Goal: Task Accomplishment & Management: Manage account settings

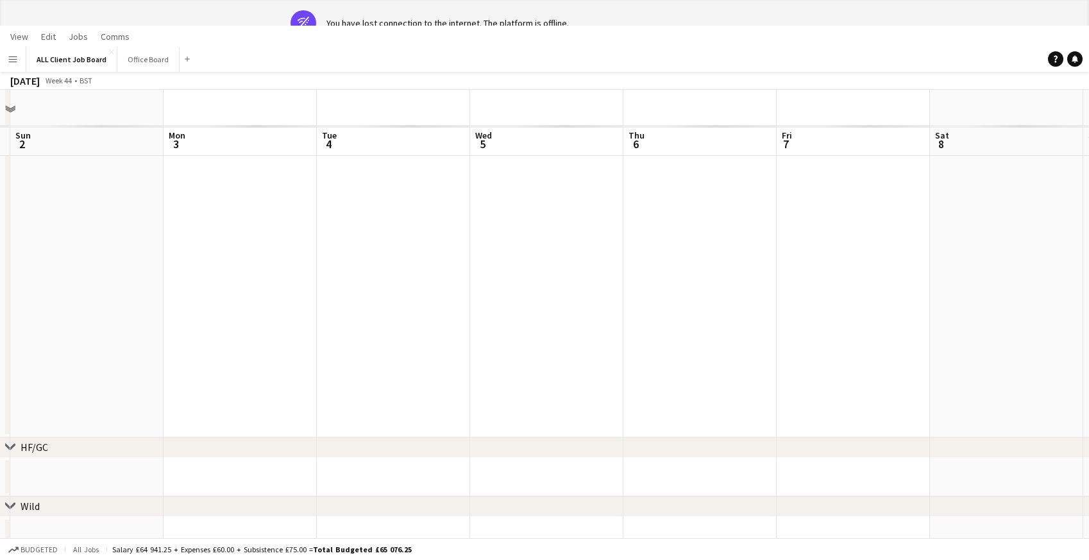
scroll to position [2109, 0]
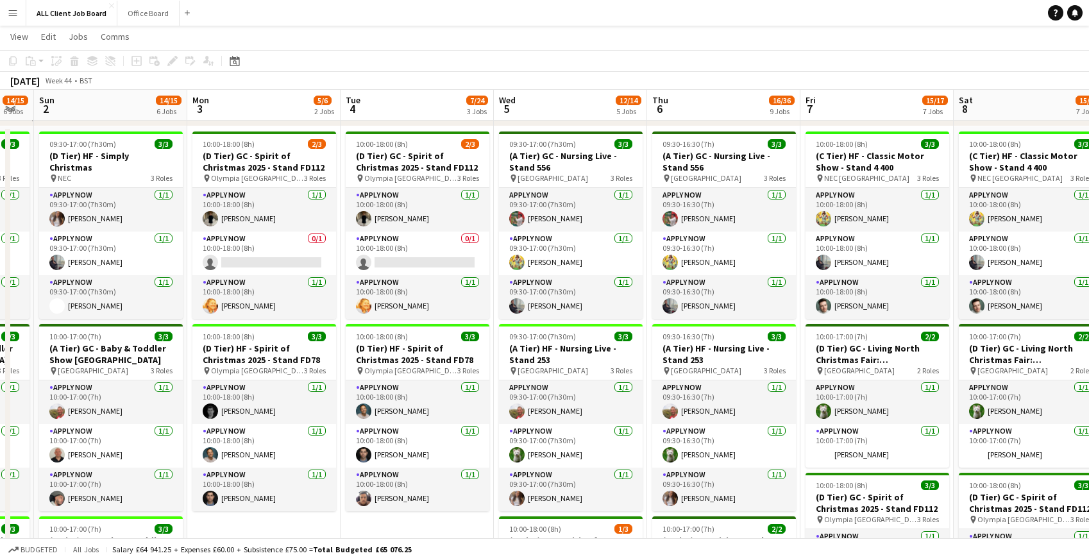
scroll to position [0, 407]
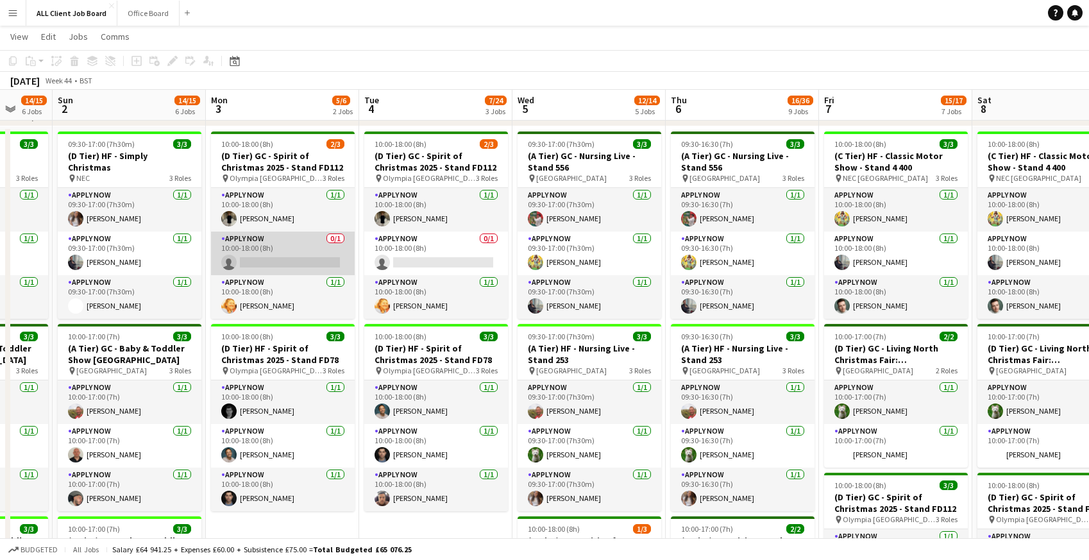
click at [278, 252] on app-card-role "APPLY NOW 0/1 10:00-18:00 (8h) single-neutral-actions" at bounding box center [283, 254] width 144 height 44
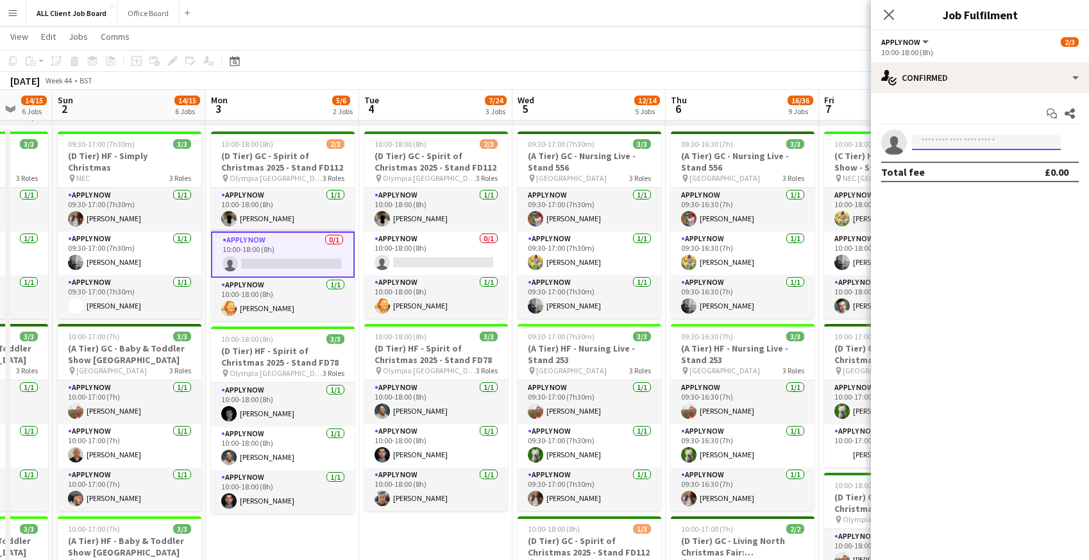
click at [967, 144] on input at bounding box center [986, 142] width 149 height 15
type input "*****"
click at [951, 180] on span "[PHONE_NUMBER]" at bounding box center [987, 181] width 128 height 10
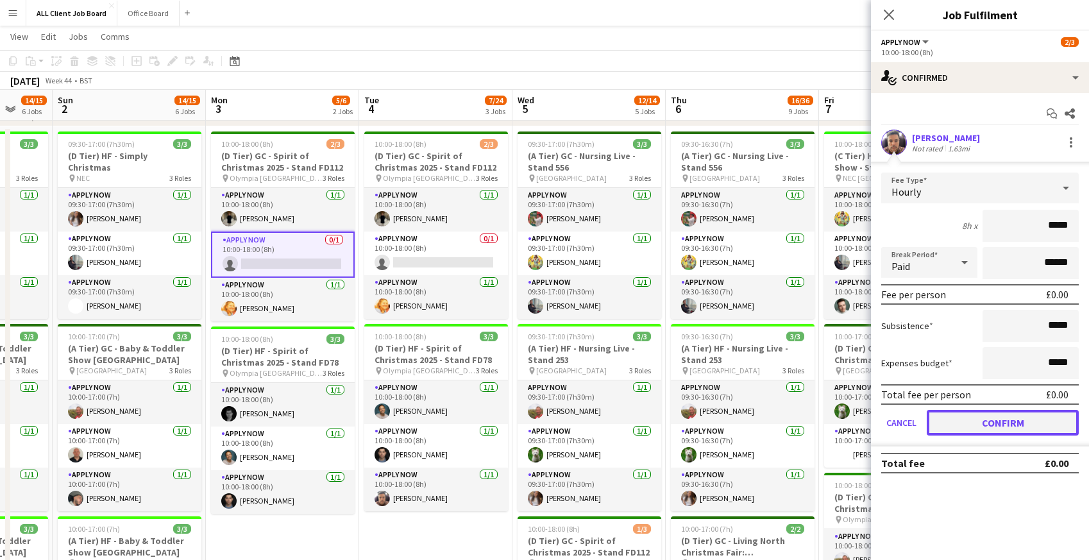
click at [969, 418] on button "Confirm" at bounding box center [1003, 423] width 152 height 26
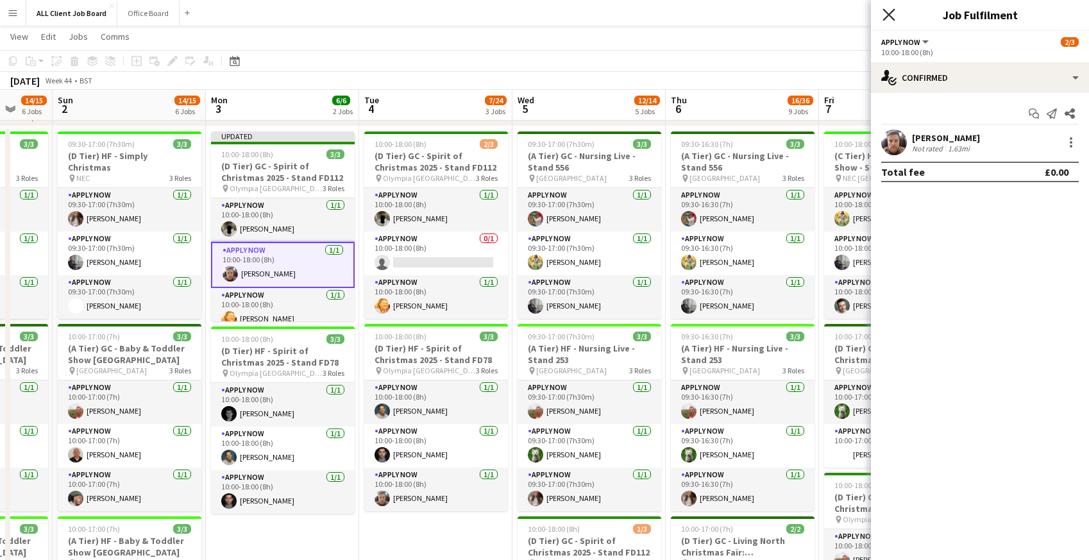
click at [888, 8] on icon "Close pop-in" at bounding box center [889, 14] width 12 height 12
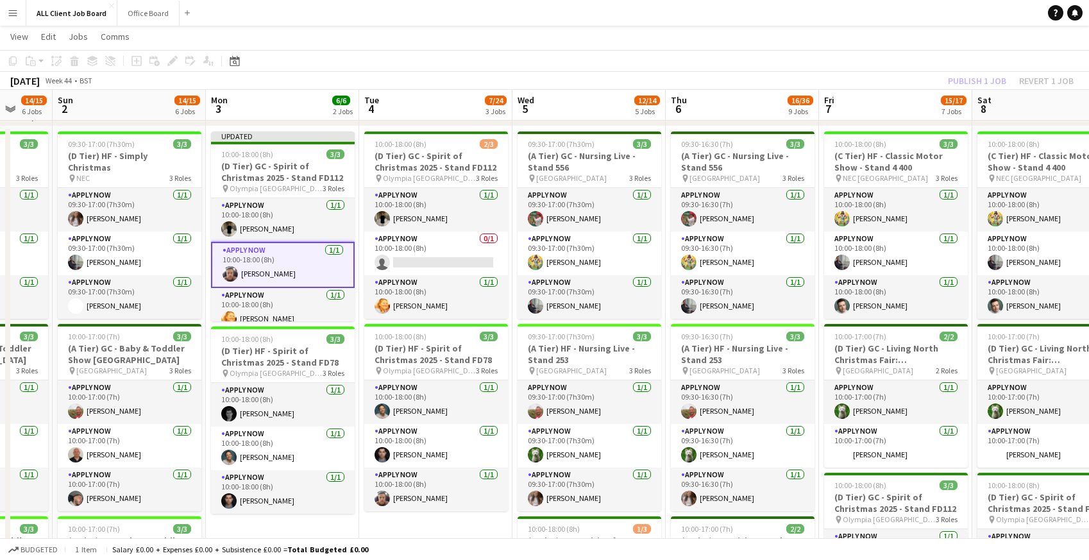
click at [884, 10] on app-navbar "Menu Boards Boards Boards All jobs Status Workforce Workforce My Workforce Recr…" at bounding box center [544, 13] width 1089 height 26
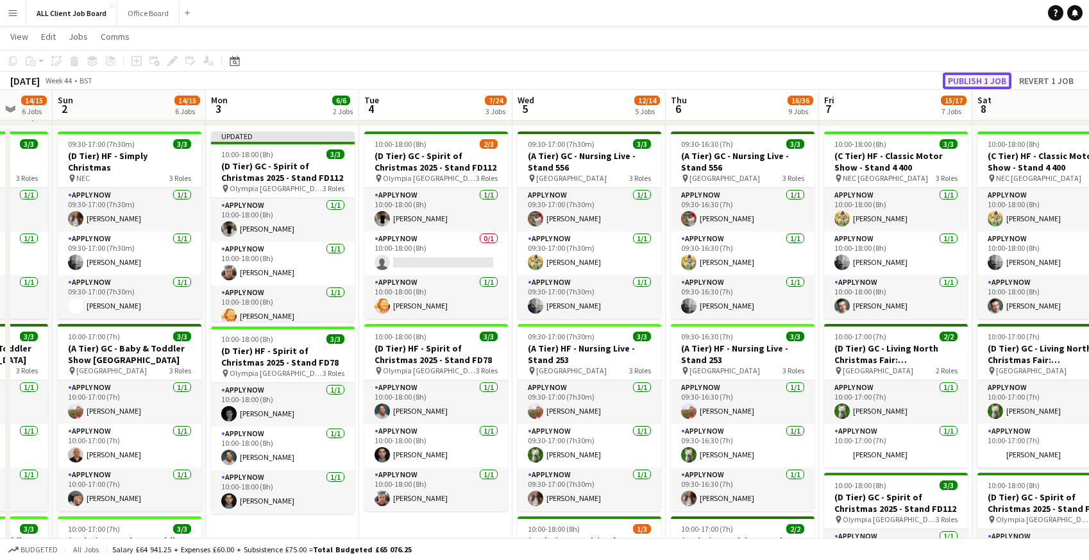
click at [962, 81] on button "Publish 1 job" at bounding box center [977, 80] width 69 height 17
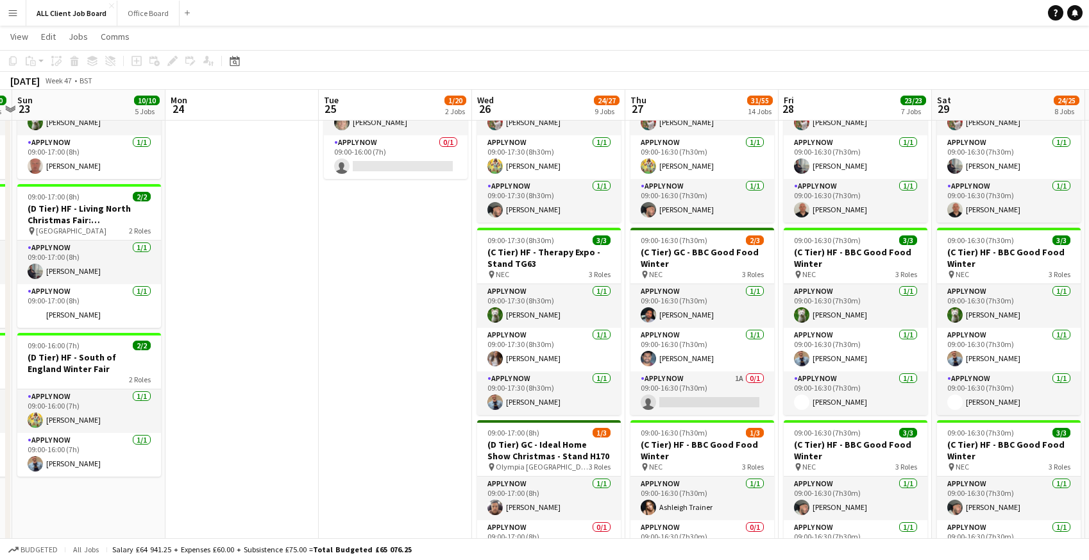
scroll to position [609, 0]
click at [740, 387] on app-card-role "APPLY NOW 1A 0/1 09:00-16:30 (7h30m) single-neutral-actions" at bounding box center [703, 394] width 144 height 44
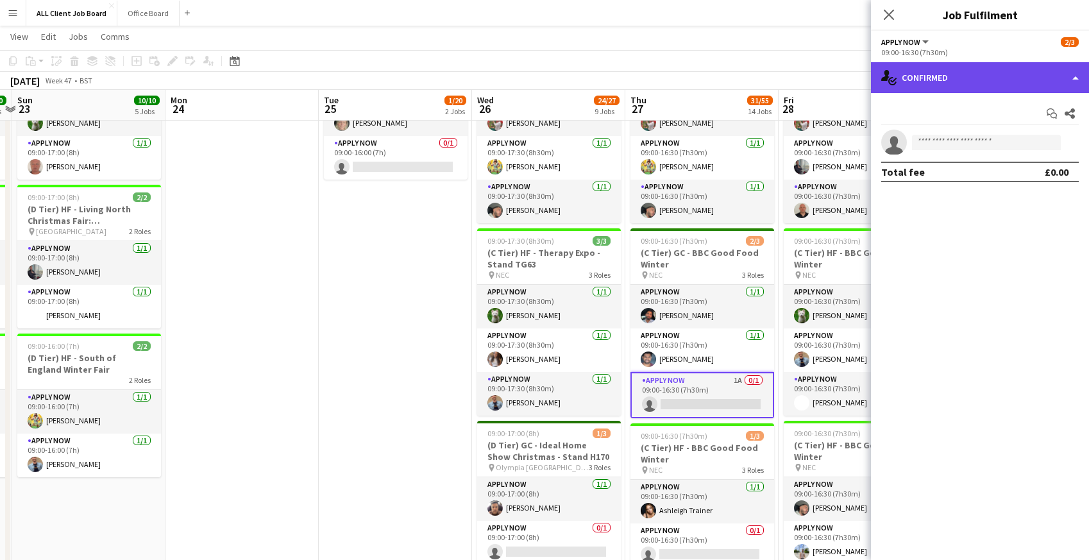
click at [949, 78] on div "single-neutral-actions-check-2 Confirmed" at bounding box center [980, 77] width 218 height 31
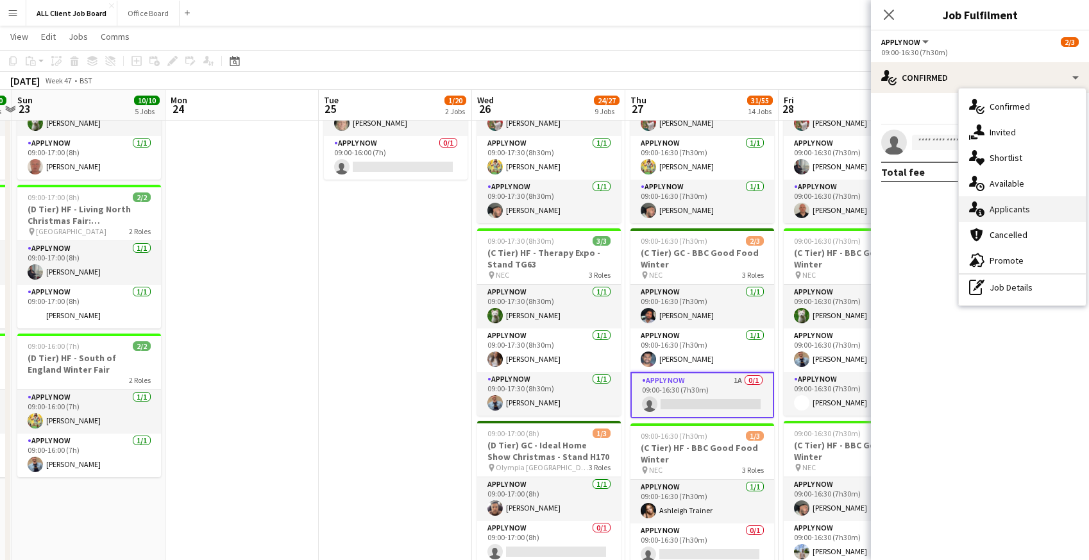
click at [982, 214] on icon at bounding box center [980, 212] width 8 height 8
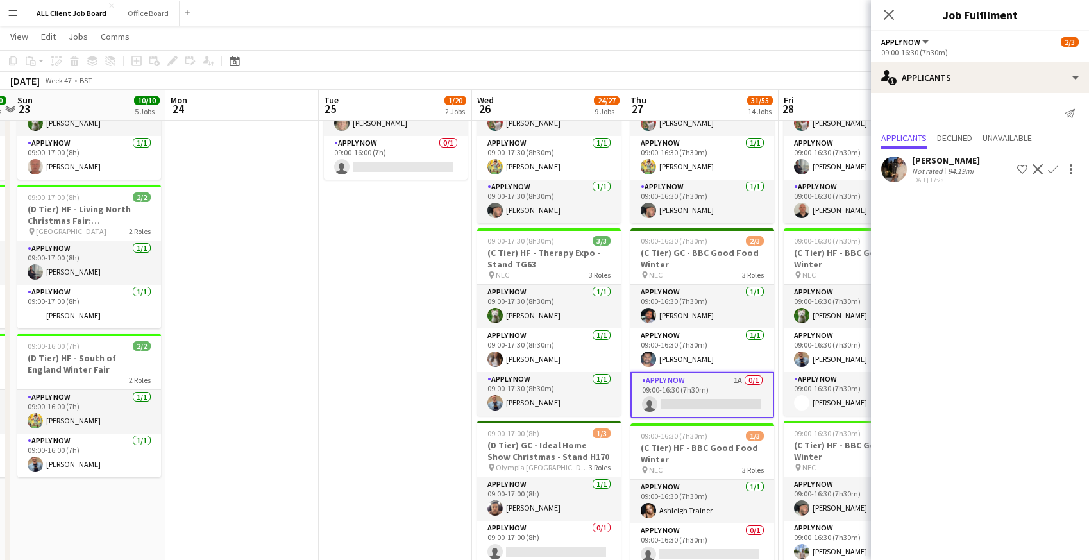
click at [1056, 169] on app-icon "Confirm" at bounding box center [1053, 169] width 10 height 10
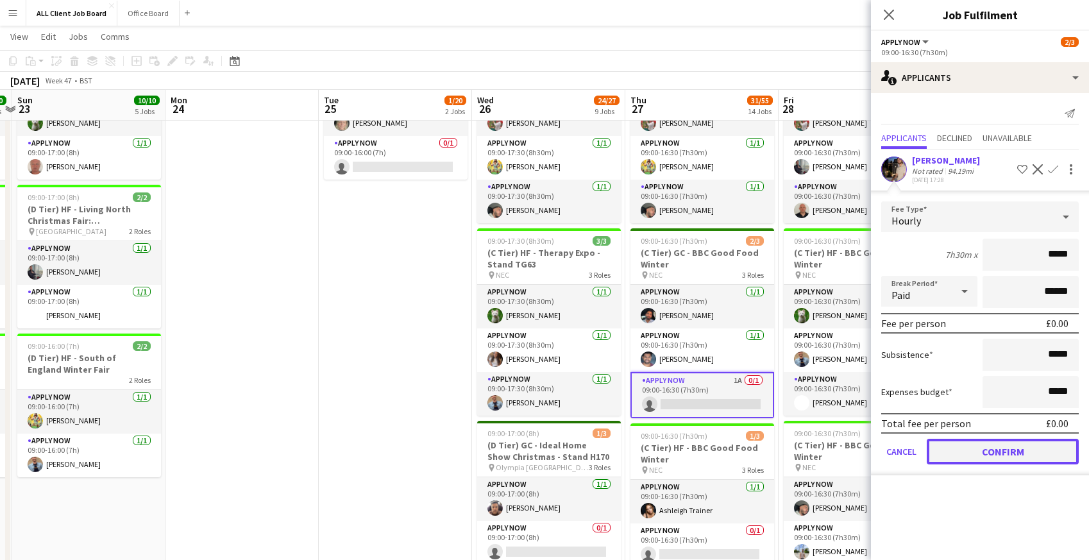
click at [978, 446] on button "Confirm" at bounding box center [1003, 452] width 152 height 26
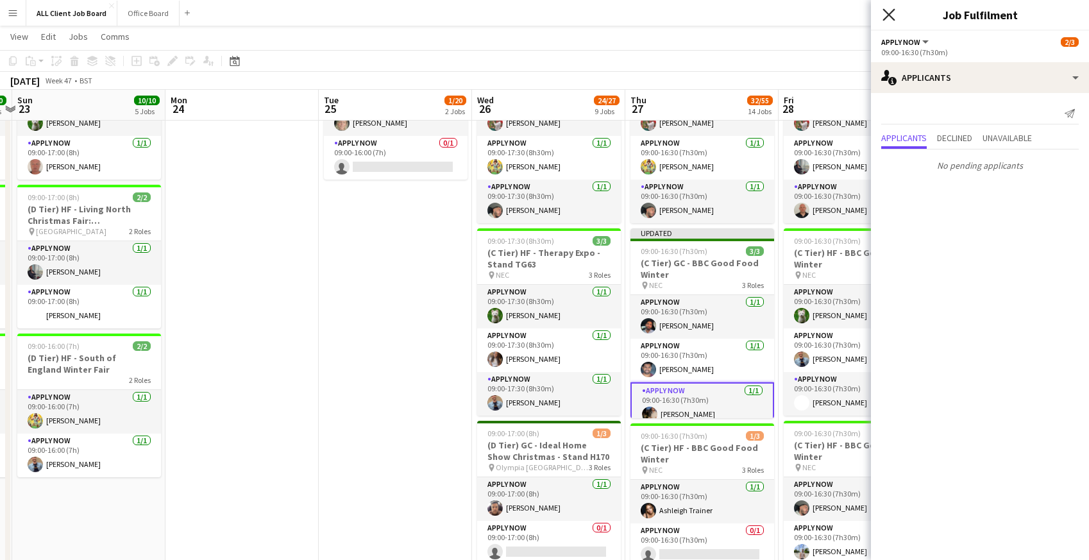
click at [887, 13] on icon at bounding box center [889, 14] width 12 height 12
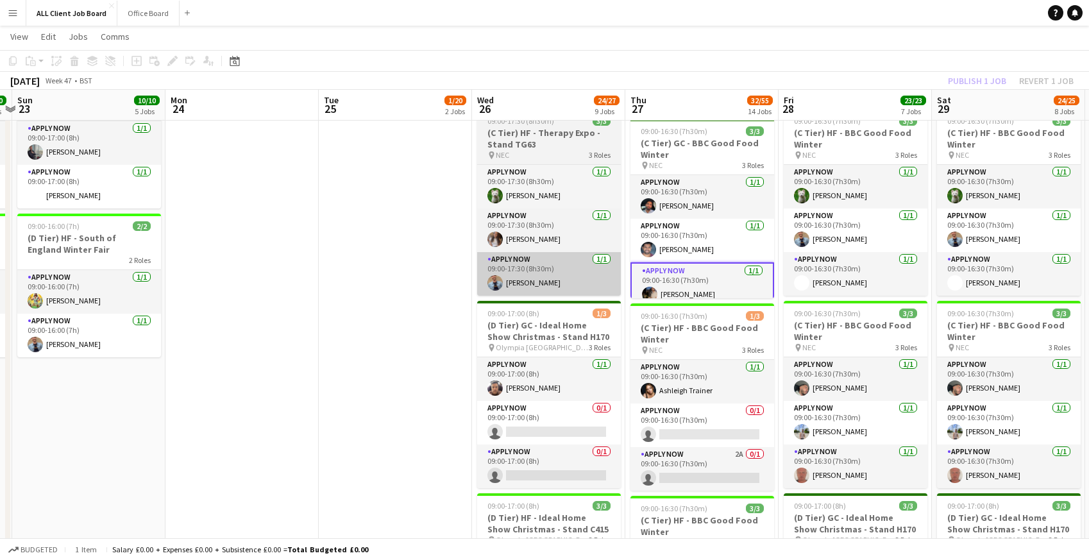
scroll to position [730, 0]
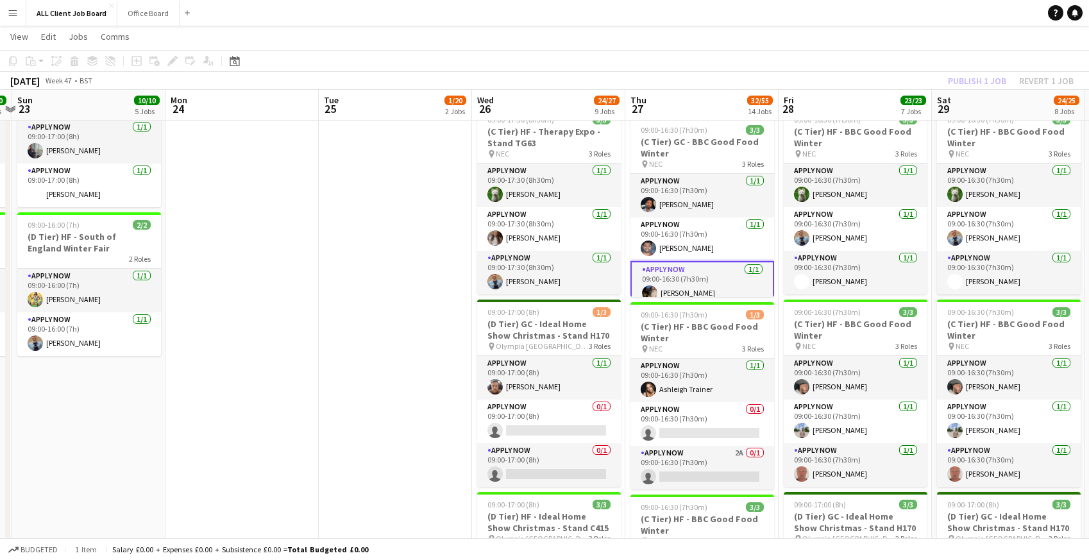
click at [897, 52] on app-toolbar "Copy Paste Paste Command V Paste with crew Command Shift V Paste linked Job [GE…" at bounding box center [544, 61] width 1089 height 22
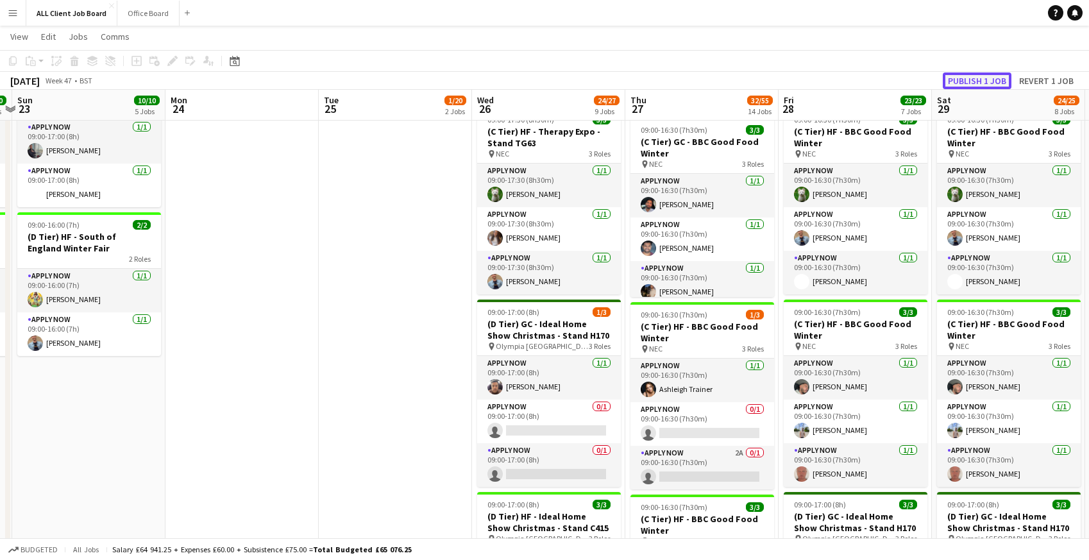
click at [969, 75] on button "Publish 1 job" at bounding box center [977, 80] width 69 height 17
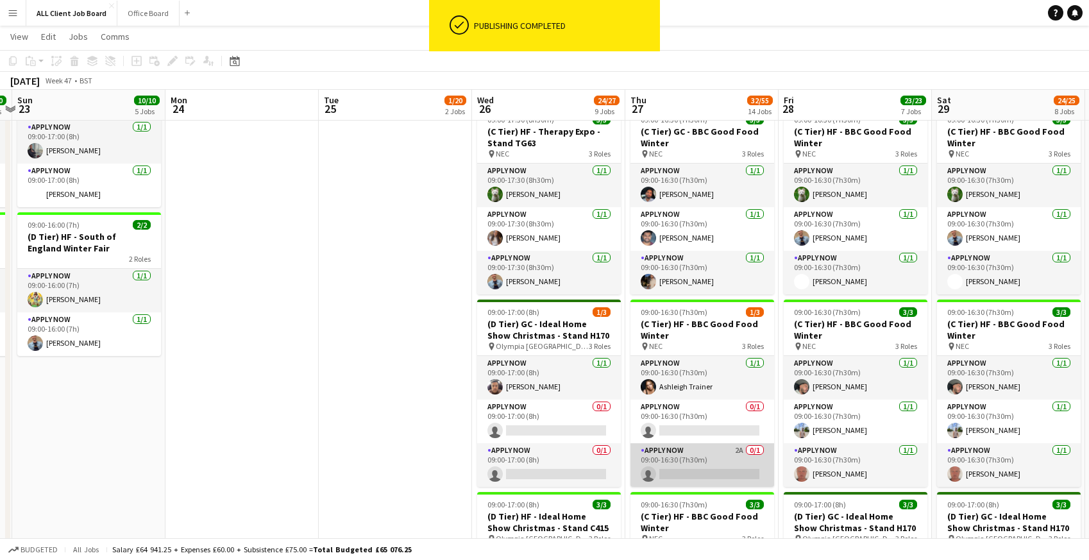
click at [705, 477] on app-card-role "APPLY NOW 2A 0/1 09:00-16:30 (7h30m) single-neutral-actions" at bounding box center [703, 465] width 144 height 44
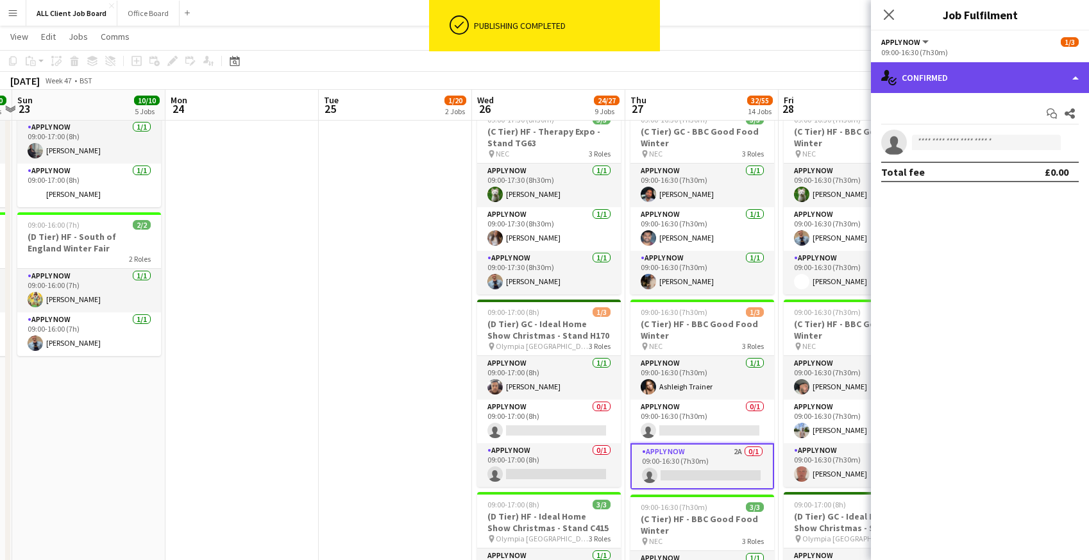
click at [951, 81] on div "single-neutral-actions-check-2 Confirmed" at bounding box center [980, 77] width 218 height 31
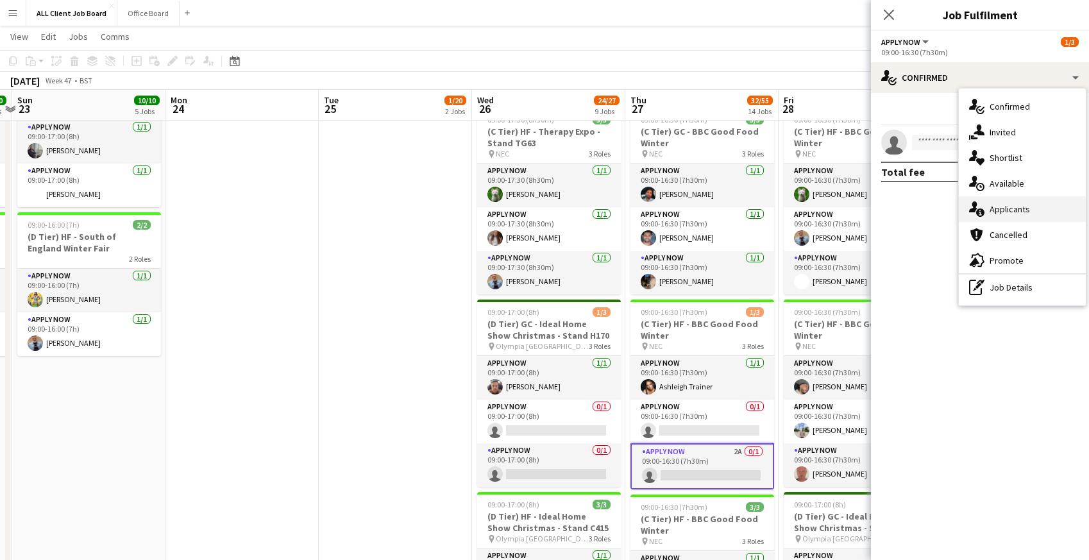
click at [999, 210] on span "Applicants" at bounding box center [1010, 209] width 40 height 12
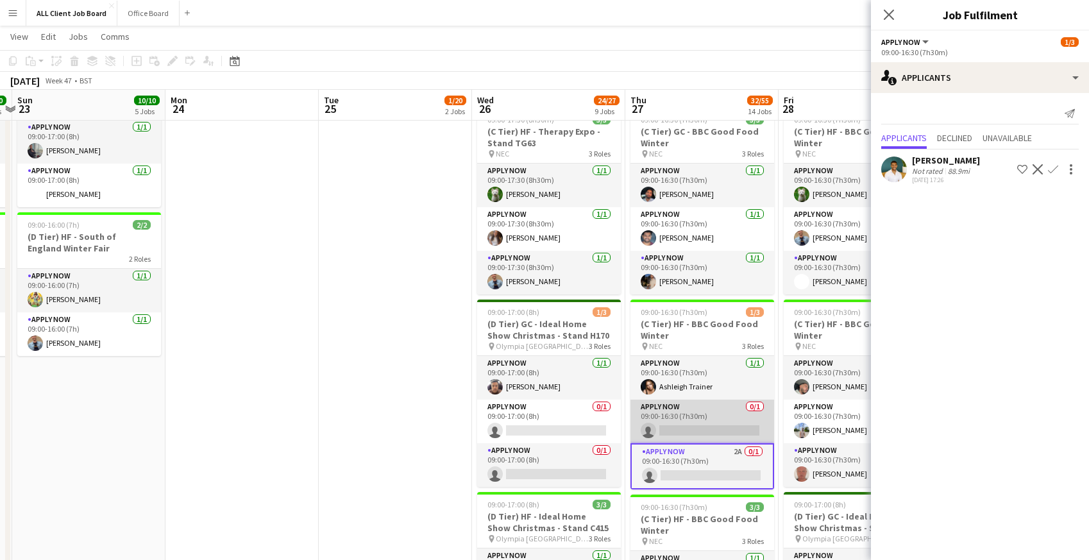
click at [705, 412] on app-card-role "APPLY NOW 0/1 09:00-16:30 (7h30m) single-neutral-actions" at bounding box center [703, 422] width 144 height 44
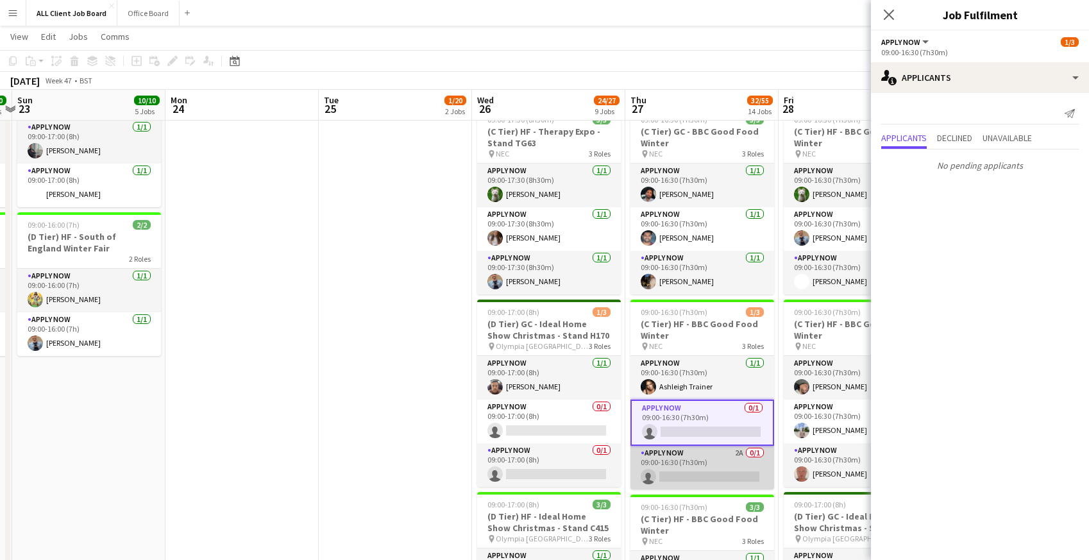
click at [693, 455] on app-card-role "APPLY NOW 2A 0/1 09:00-16:30 (7h30m) single-neutral-actions" at bounding box center [703, 468] width 144 height 44
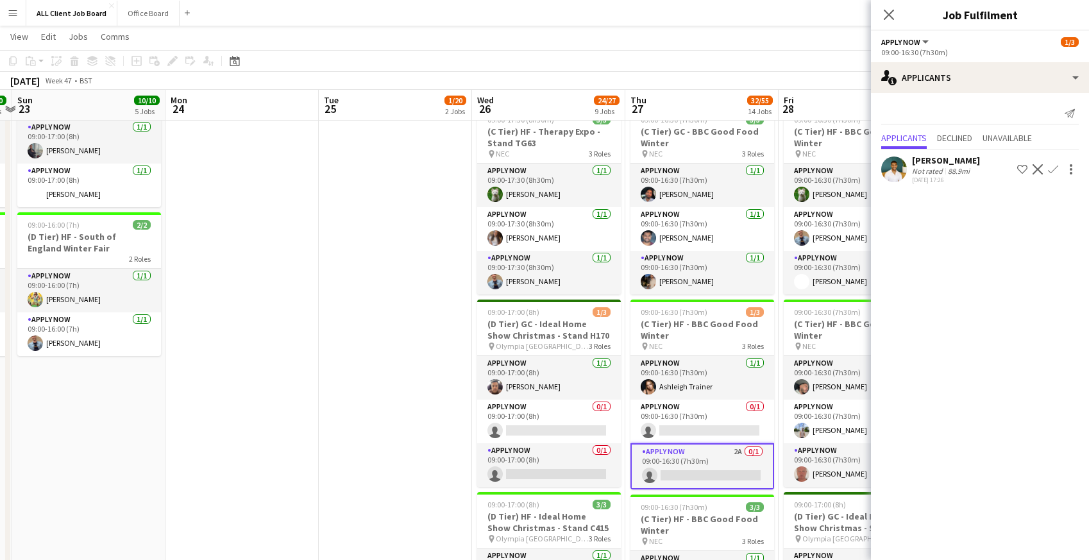
click at [1055, 171] on app-icon "Confirm" at bounding box center [1053, 169] width 10 height 10
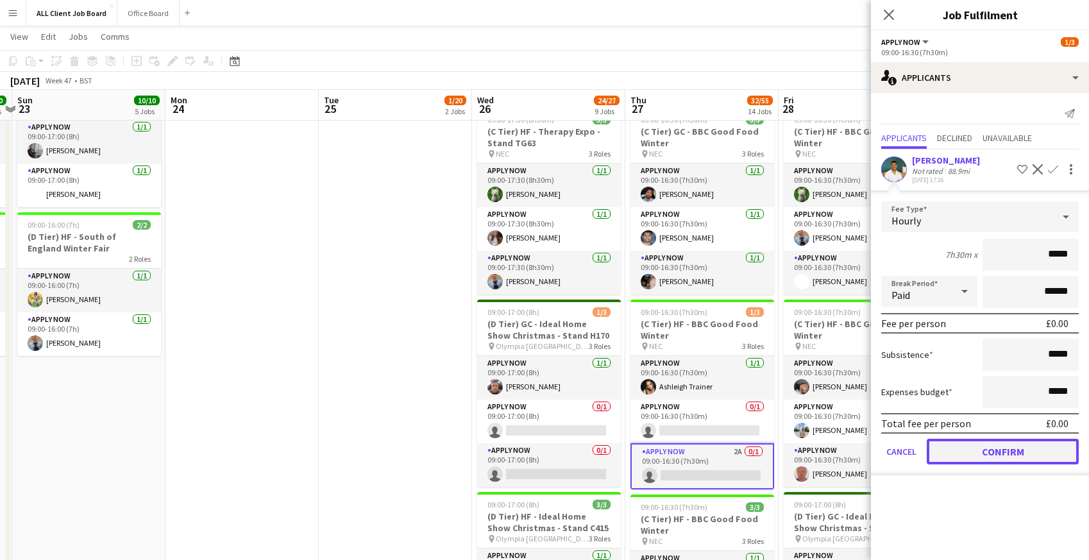
click at [975, 450] on button "Confirm" at bounding box center [1003, 452] width 152 height 26
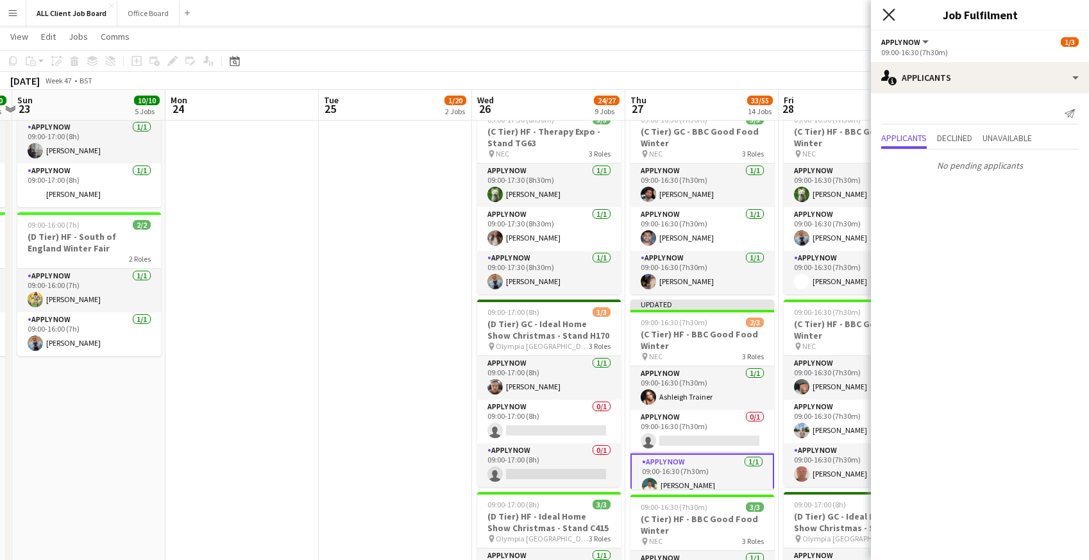
click at [891, 12] on icon at bounding box center [889, 14] width 12 height 12
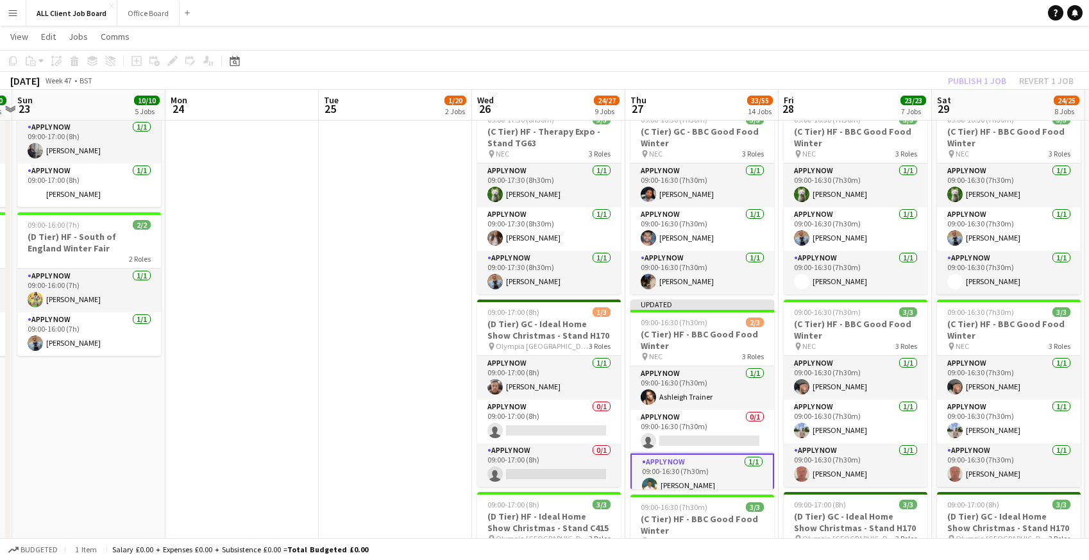
click at [891, 12] on app-navbar "Menu Boards Boards Boards All jobs Status Workforce Workforce My Workforce Recr…" at bounding box center [544, 13] width 1089 height 26
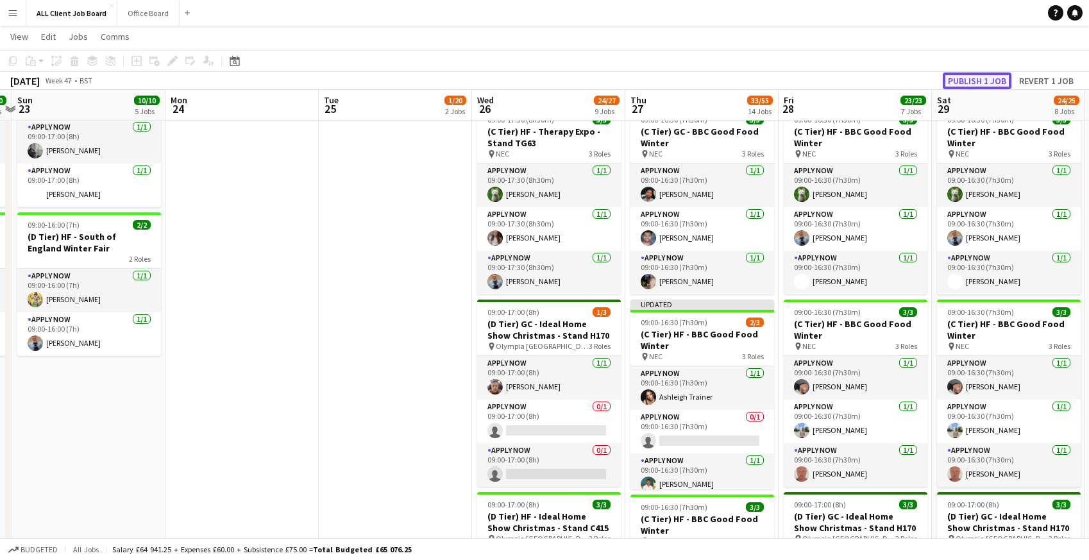
click at [975, 78] on button "Publish 1 job" at bounding box center [977, 80] width 69 height 17
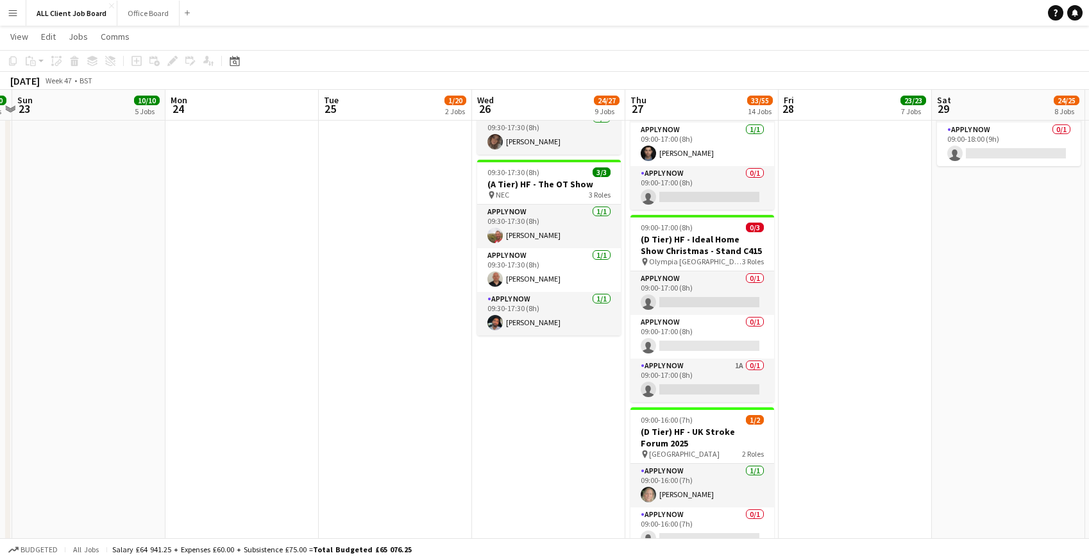
scroll to position [1587, 0]
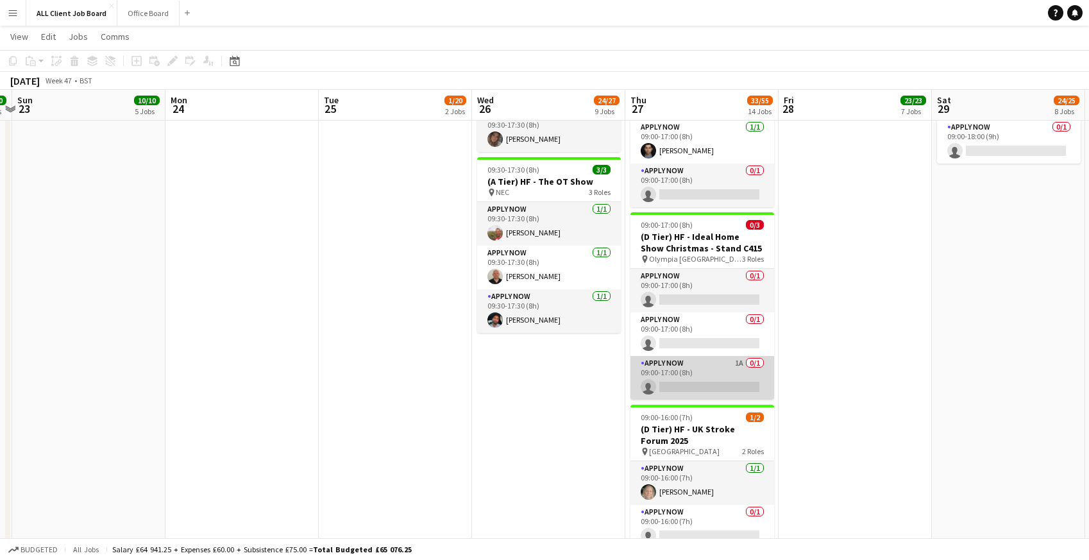
click at [699, 386] on app-card-role "APPLY NOW 1A 0/1 09:00-17:00 (8h) single-neutral-actions" at bounding box center [703, 378] width 144 height 44
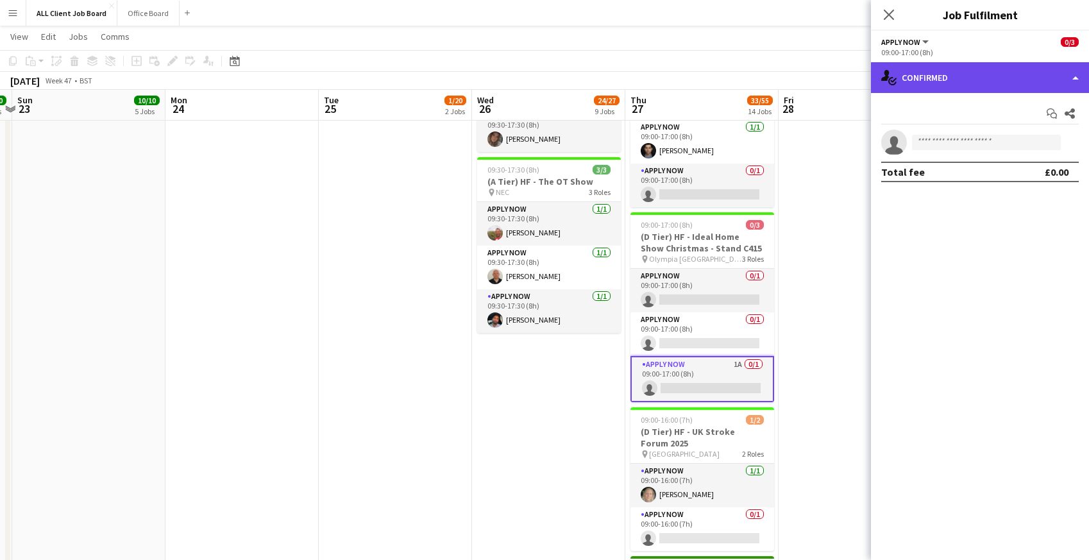
click at [1013, 78] on div "single-neutral-actions-check-2 Confirmed" at bounding box center [980, 77] width 218 height 31
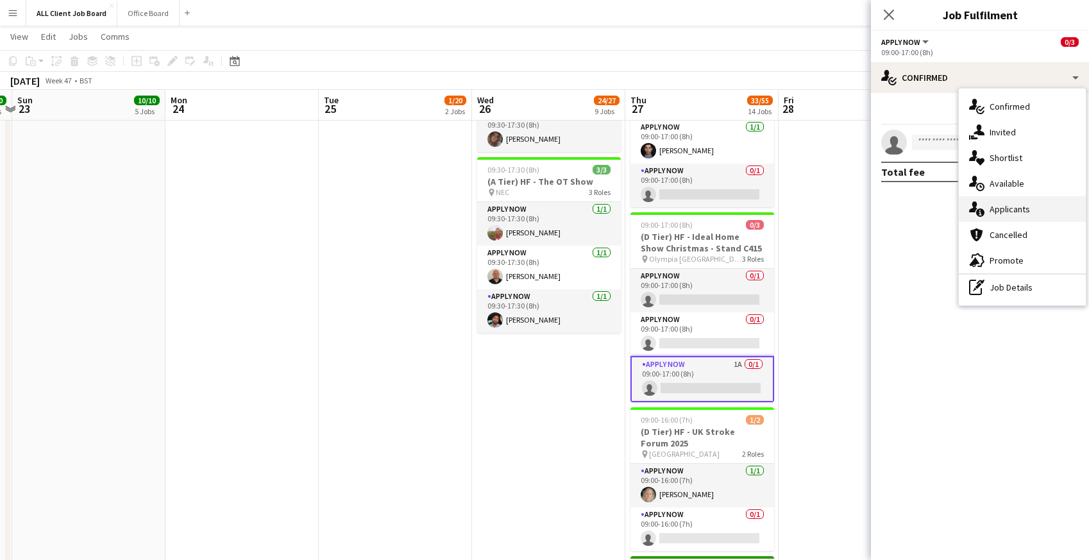
click at [1016, 210] on span "Applicants" at bounding box center [1010, 209] width 40 height 12
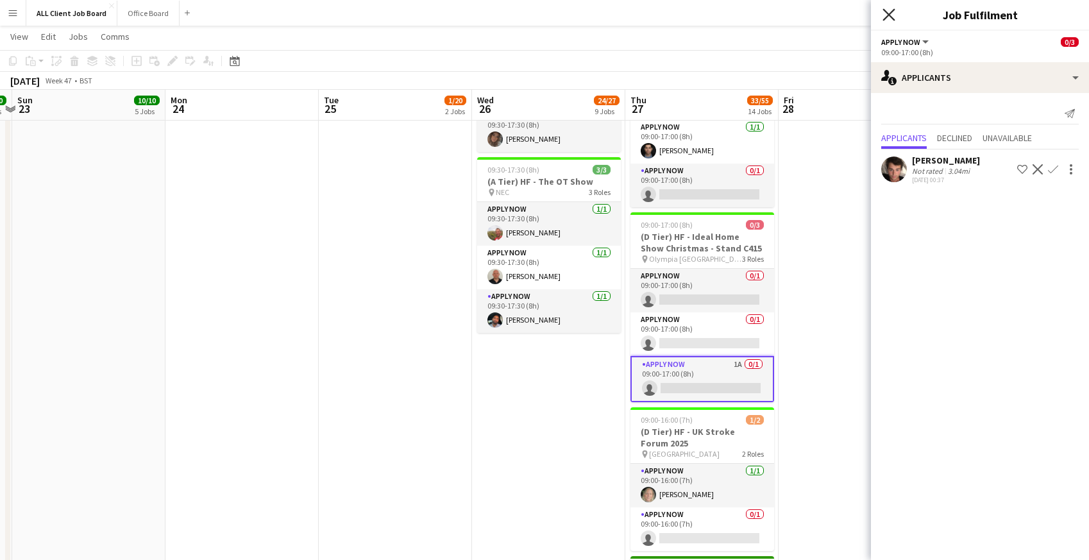
click at [885, 8] on icon "Close pop-in" at bounding box center [889, 14] width 12 height 12
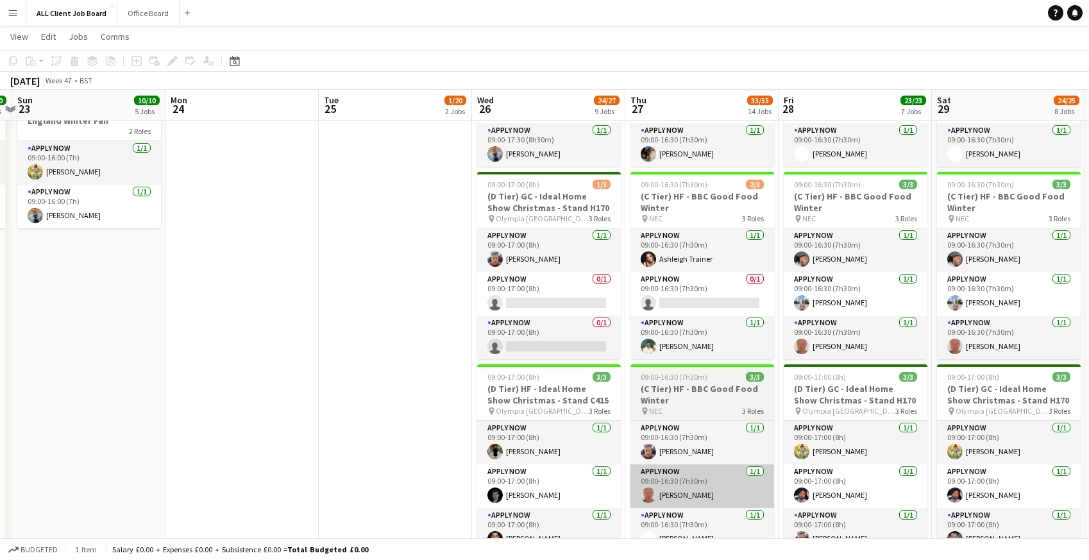
scroll to position [842, 0]
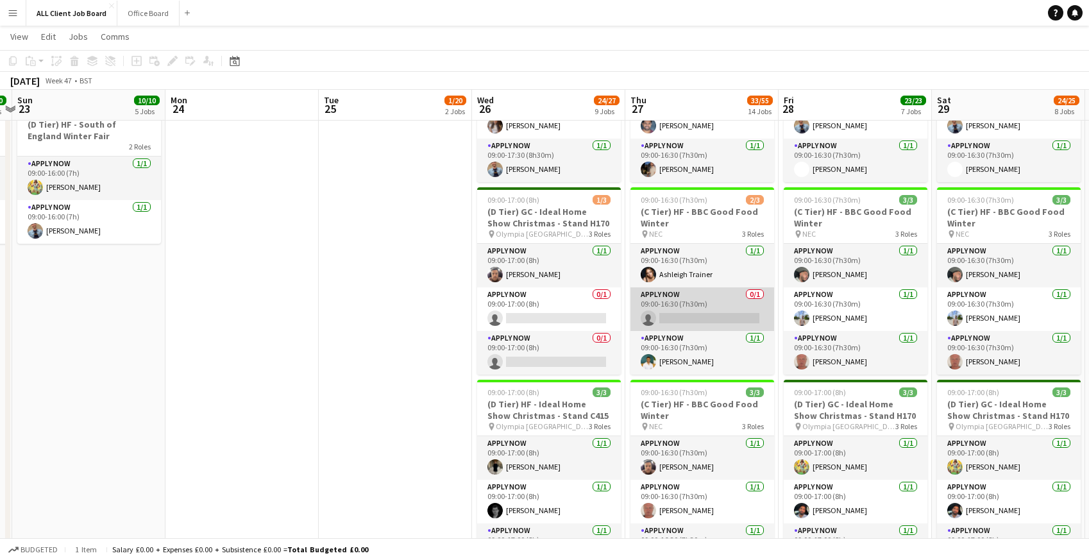
click at [689, 309] on app-card-role "APPLY NOW 0/1 09:00-16:30 (7h30m) single-neutral-actions" at bounding box center [703, 309] width 144 height 44
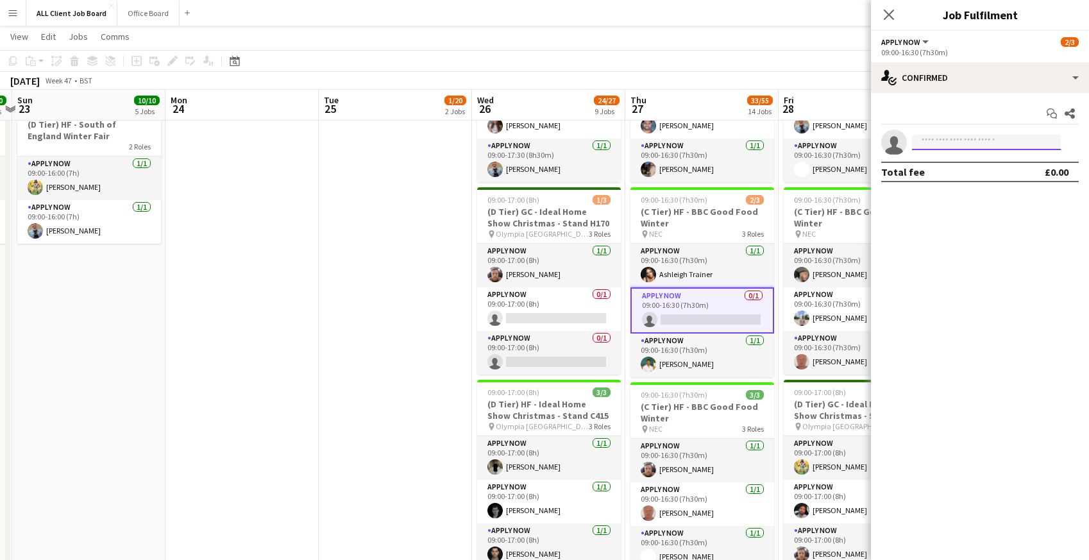
click at [949, 142] on input at bounding box center [986, 142] width 149 height 15
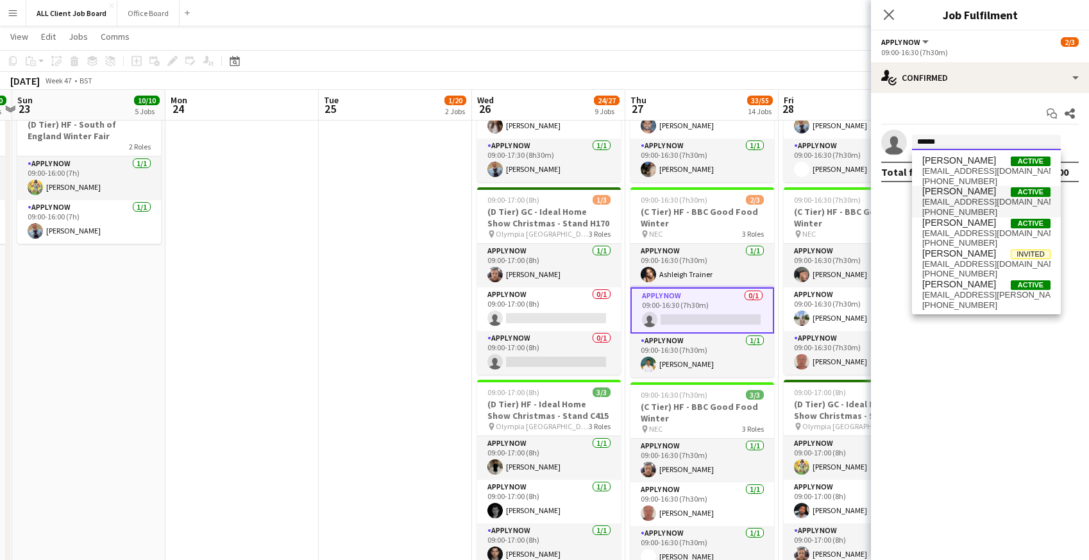
type input "******"
click at [949, 198] on span "[EMAIL_ADDRESS][DOMAIN_NAME]" at bounding box center [987, 202] width 128 height 10
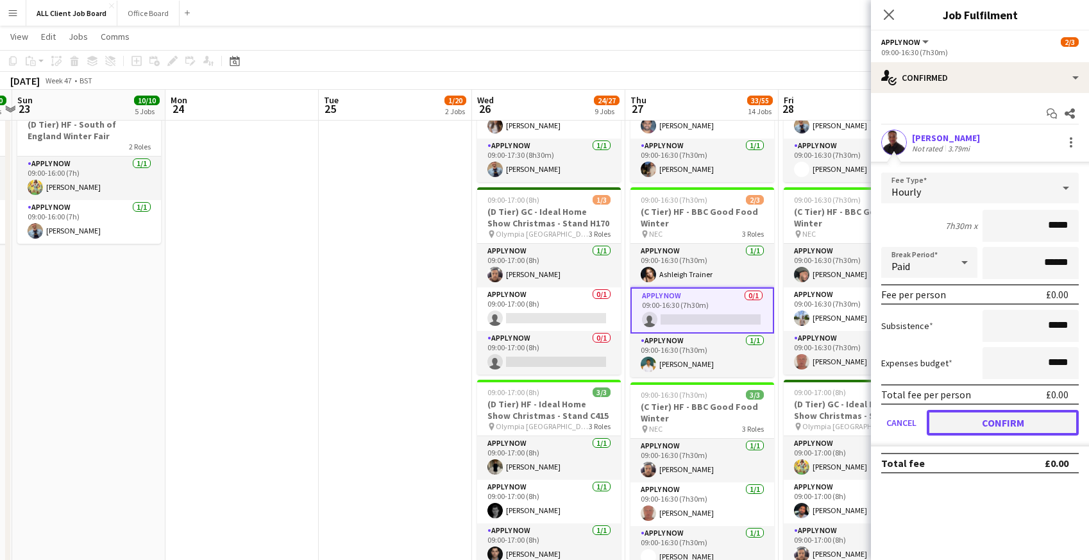
click at [958, 417] on button "Confirm" at bounding box center [1003, 423] width 152 height 26
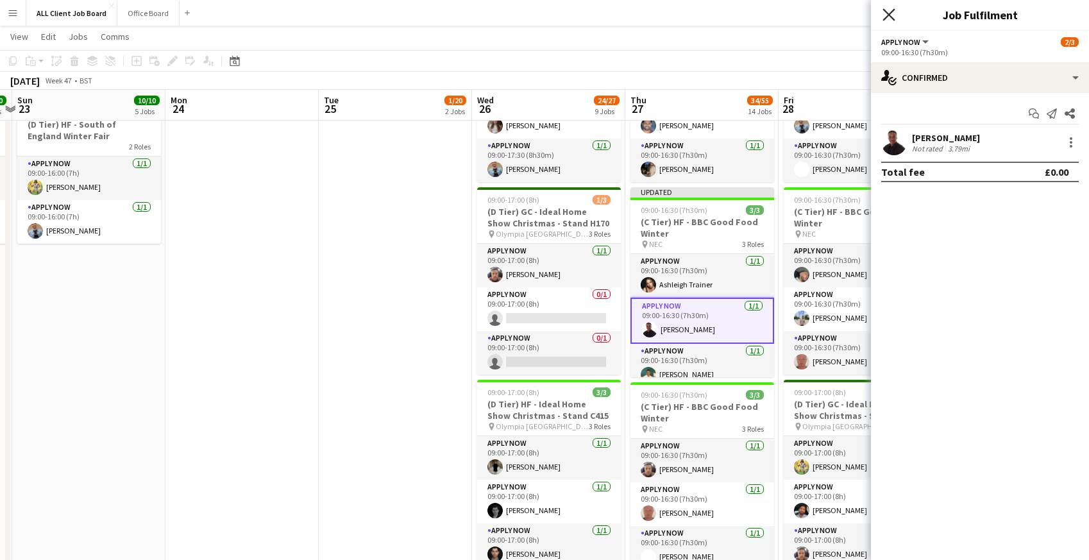
click at [890, 12] on icon "Close pop-in" at bounding box center [889, 14] width 12 height 12
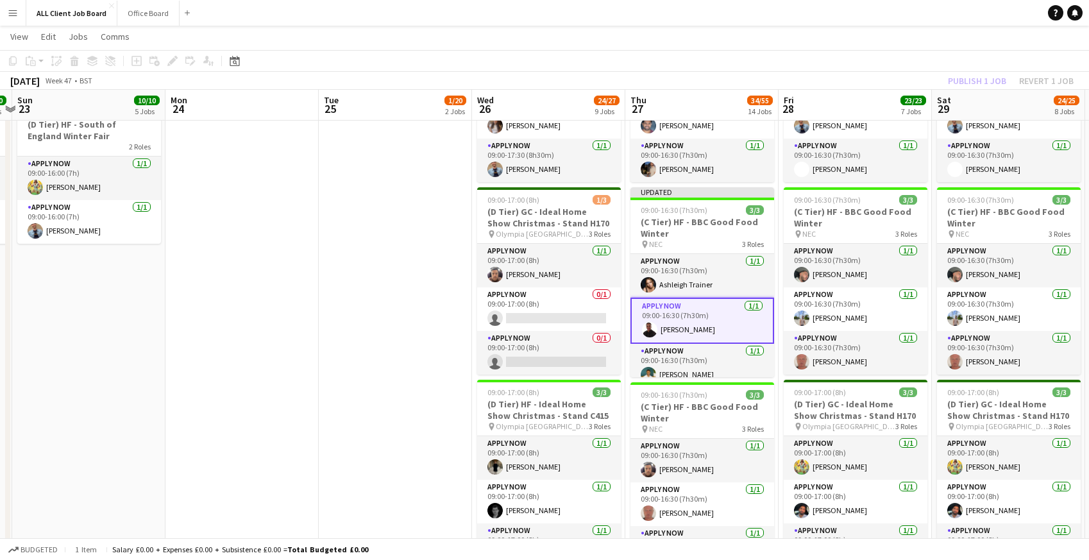
click at [869, 8] on app-navbar "Menu Boards Boards Boards All jobs Status Workforce Workforce My Workforce Recr…" at bounding box center [544, 13] width 1089 height 26
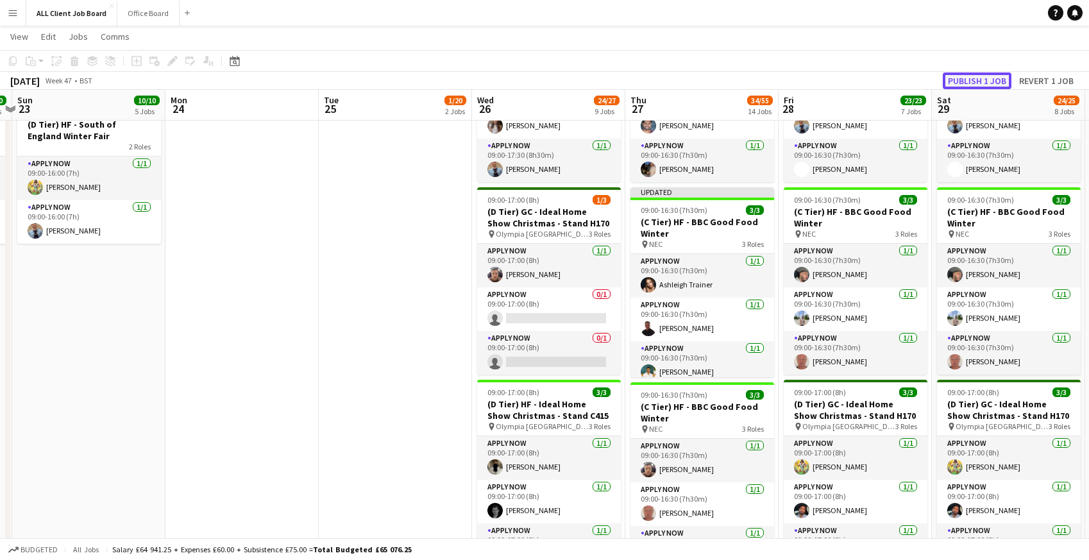
click at [969, 84] on button "Publish 1 job" at bounding box center [977, 80] width 69 height 17
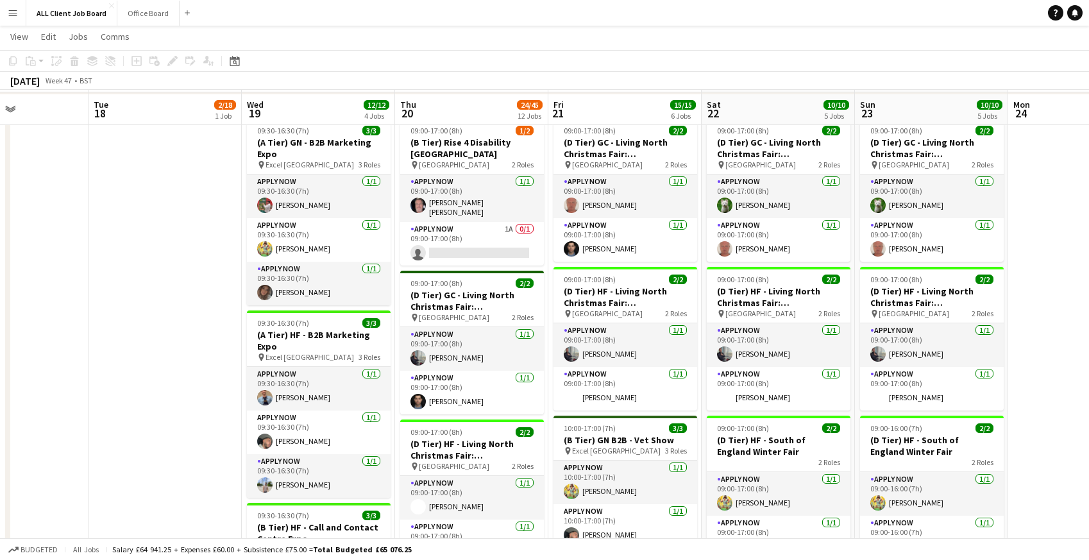
scroll to position [526, 0]
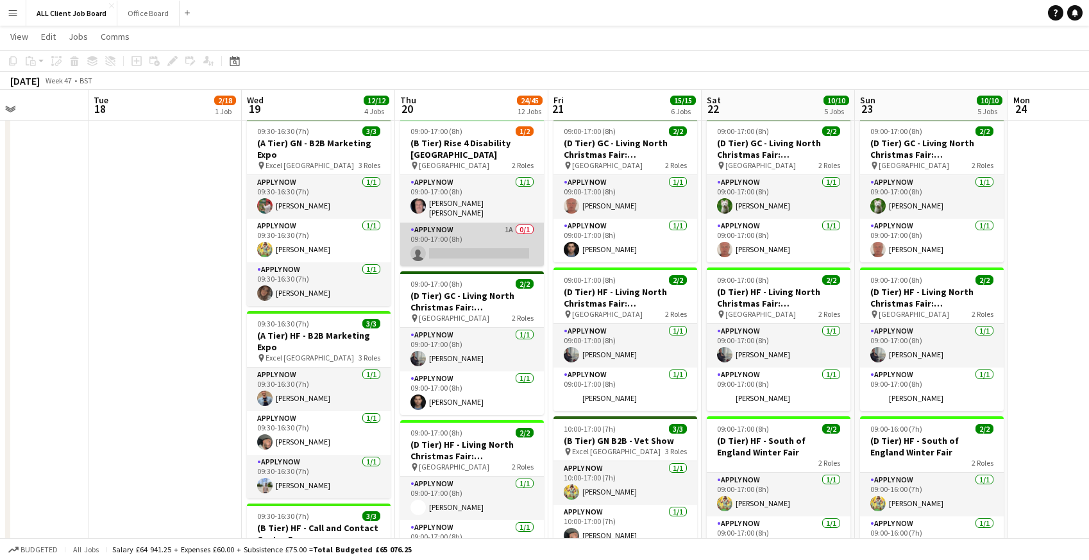
click at [498, 241] on app-card-role "APPLY NOW 1A 0/1 09:00-17:00 (8h) single-neutral-actions" at bounding box center [472, 245] width 144 height 44
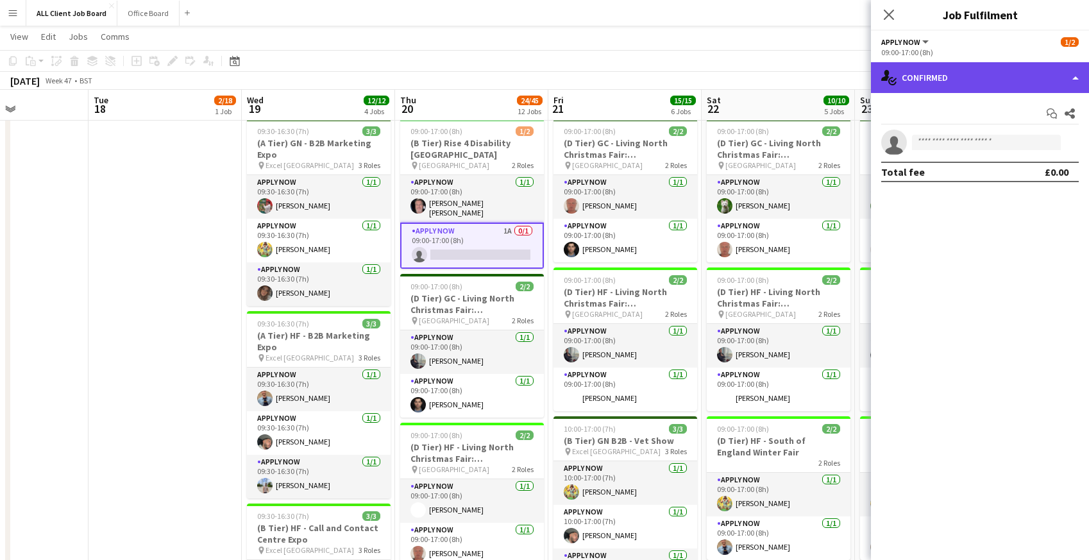
click at [1002, 80] on div "single-neutral-actions-check-2 Confirmed" at bounding box center [980, 77] width 218 height 31
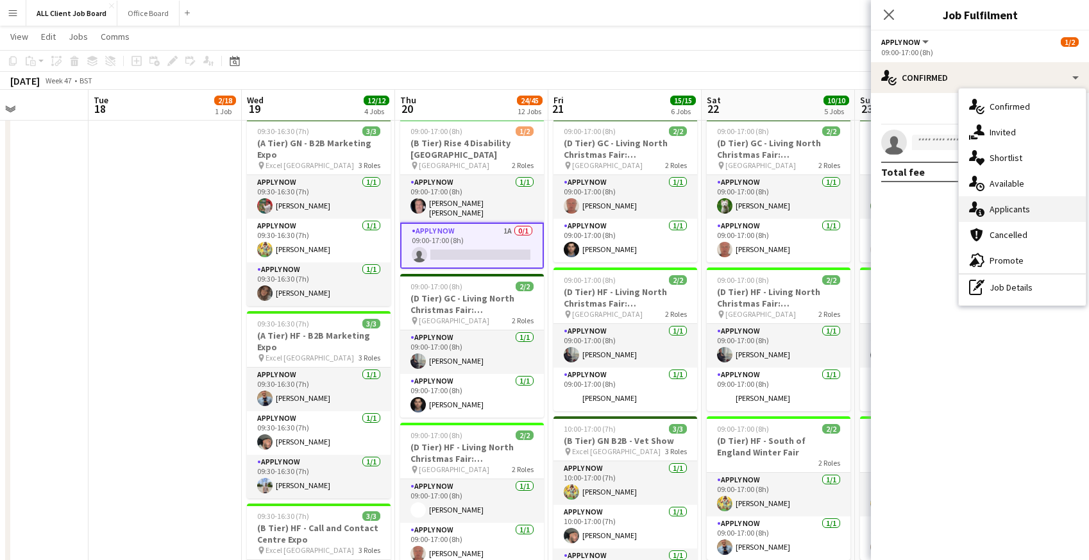
click at [1012, 209] on span "Applicants" at bounding box center [1010, 209] width 40 height 12
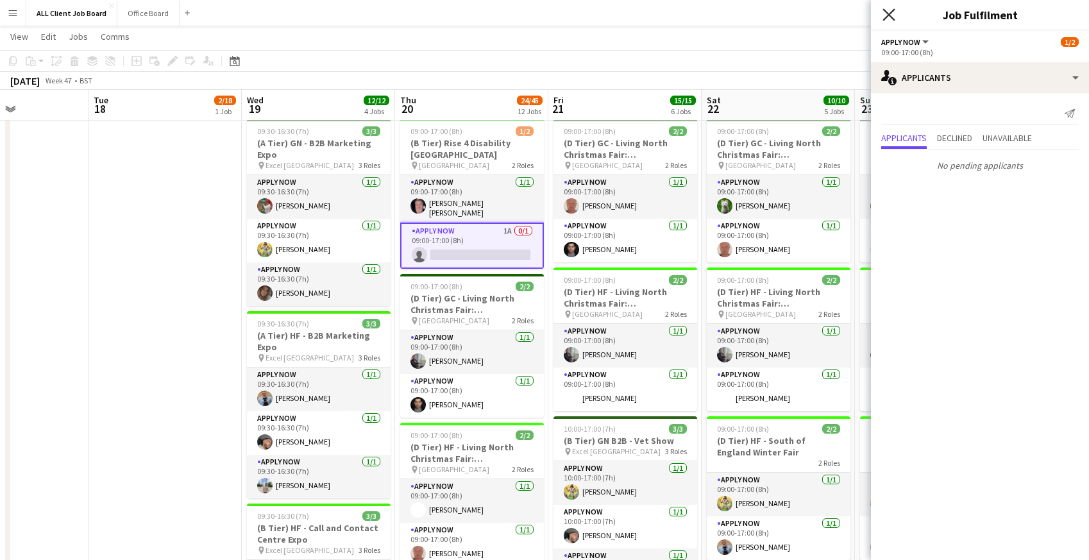
click at [885, 13] on icon "Close pop-in" at bounding box center [889, 14] width 12 height 12
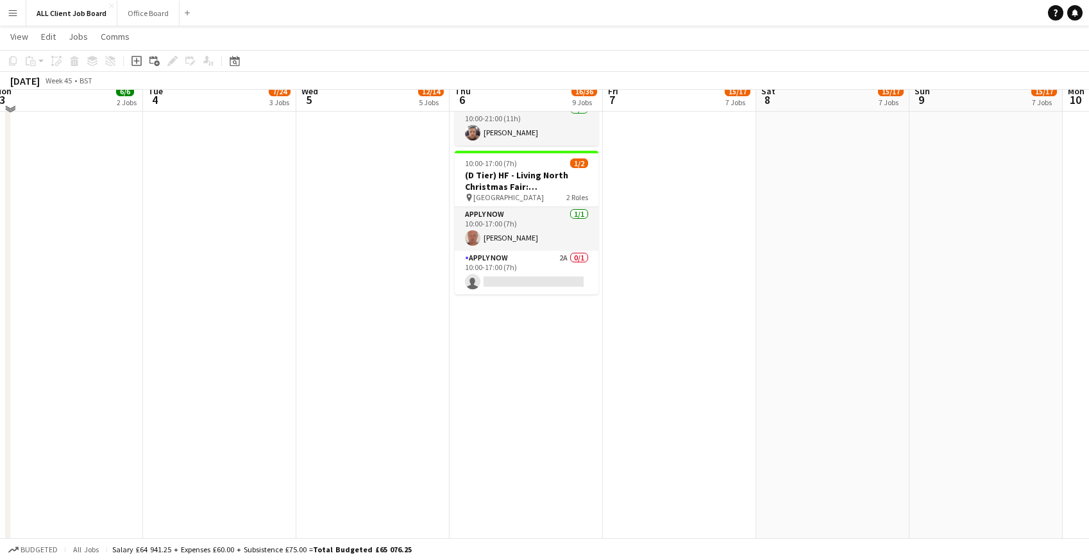
scroll to position [1418, 0]
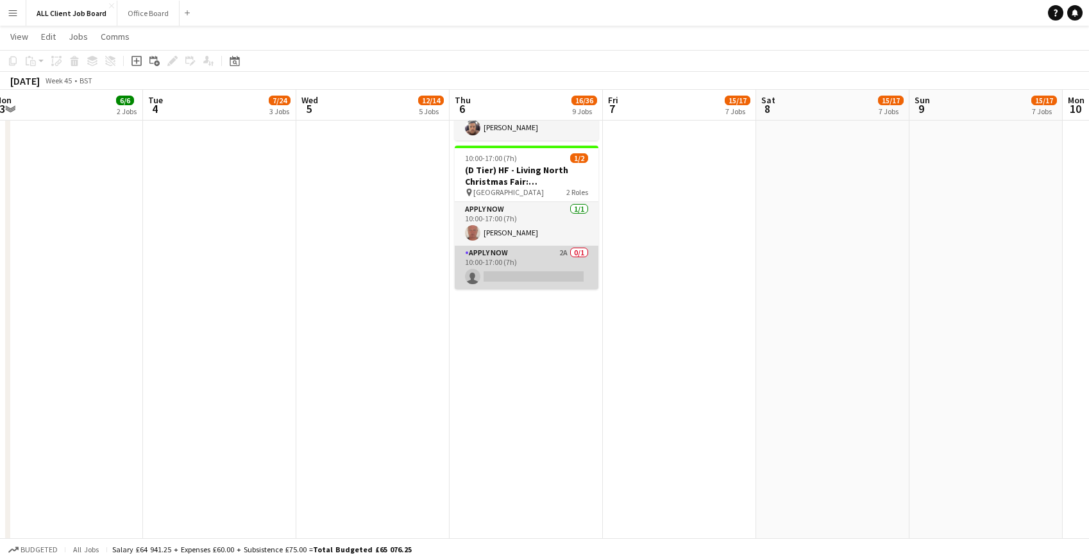
click at [518, 271] on app-card-role "APPLY NOW 2A 0/1 10:00-17:00 (7h) single-neutral-actions" at bounding box center [527, 268] width 144 height 44
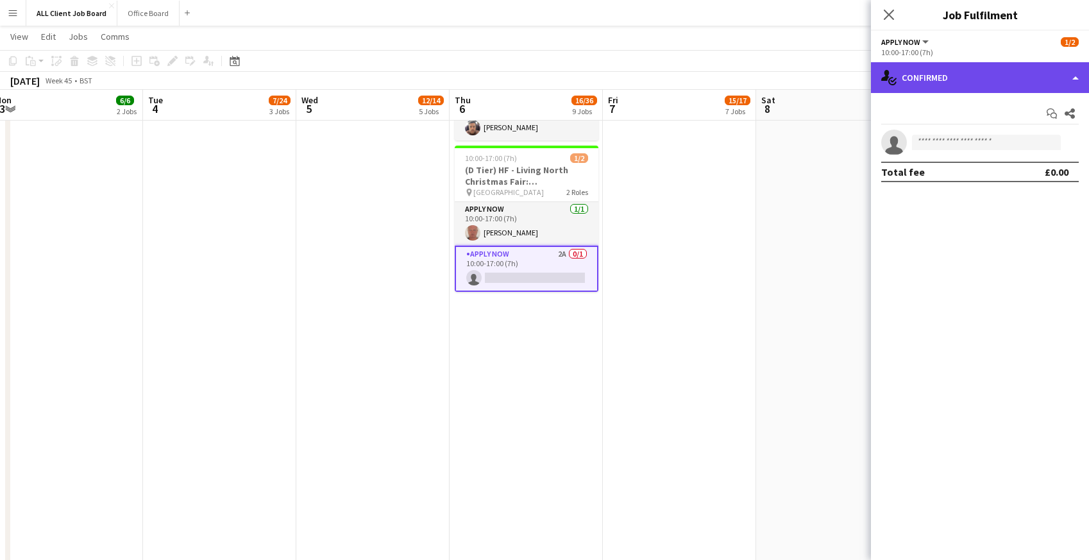
click at [957, 78] on div "single-neutral-actions-check-2 Confirmed" at bounding box center [980, 77] width 218 height 31
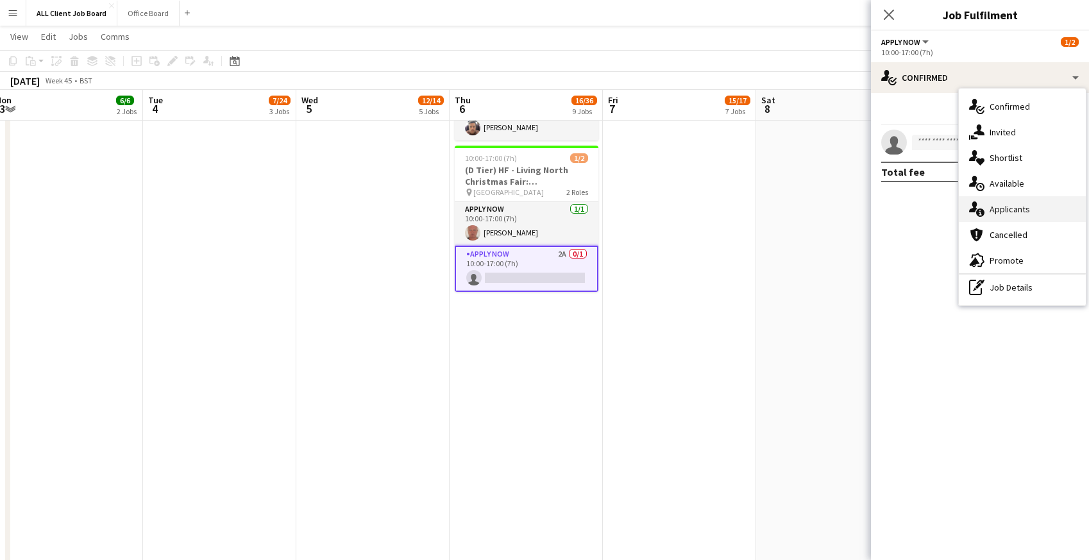
click at [993, 208] on span "Applicants" at bounding box center [1010, 209] width 40 height 12
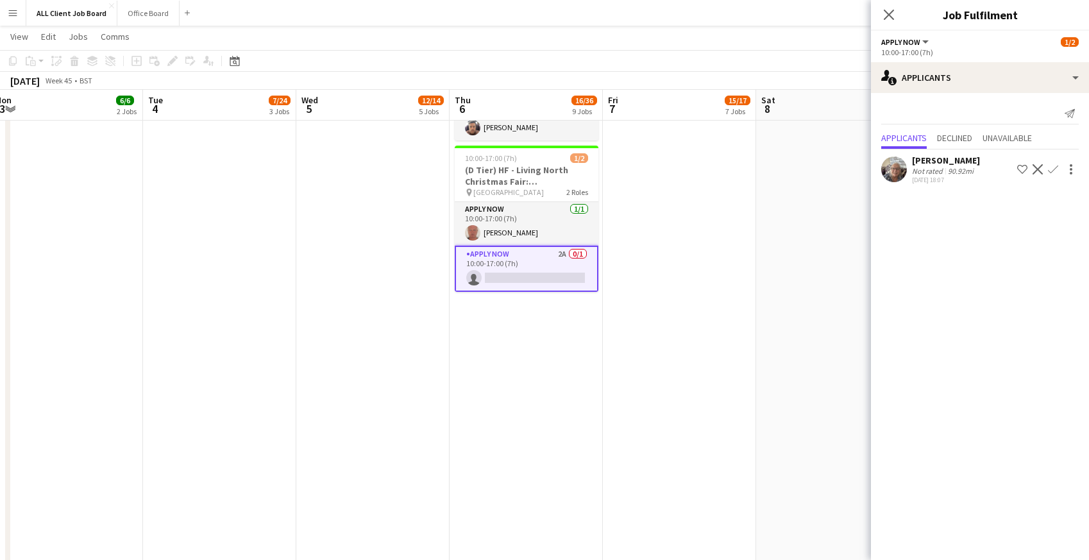
click at [1053, 172] on app-icon "Confirm" at bounding box center [1053, 169] width 10 height 10
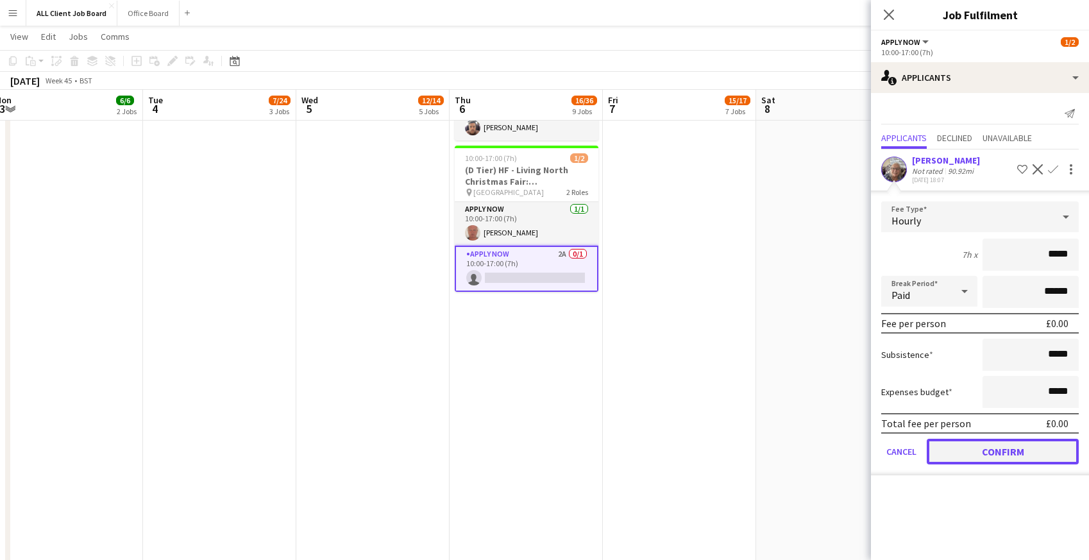
click at [953, 454] on button "Confirm" at bounding box center [1003, 452] width 152 height 26
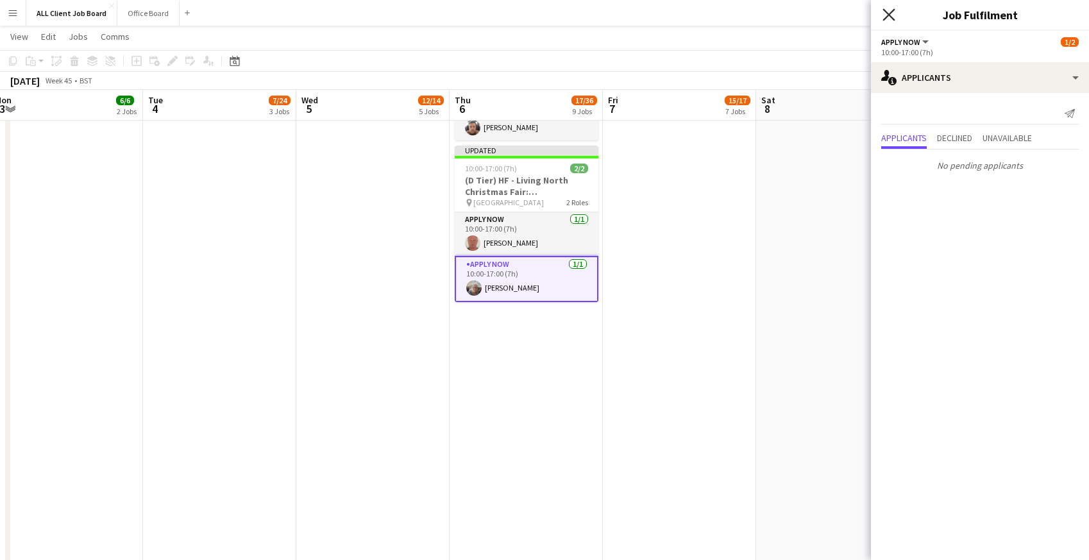
click at [894, 12] on icon "Close pop-in" at bounding box center [889, 14] width 12 height 12
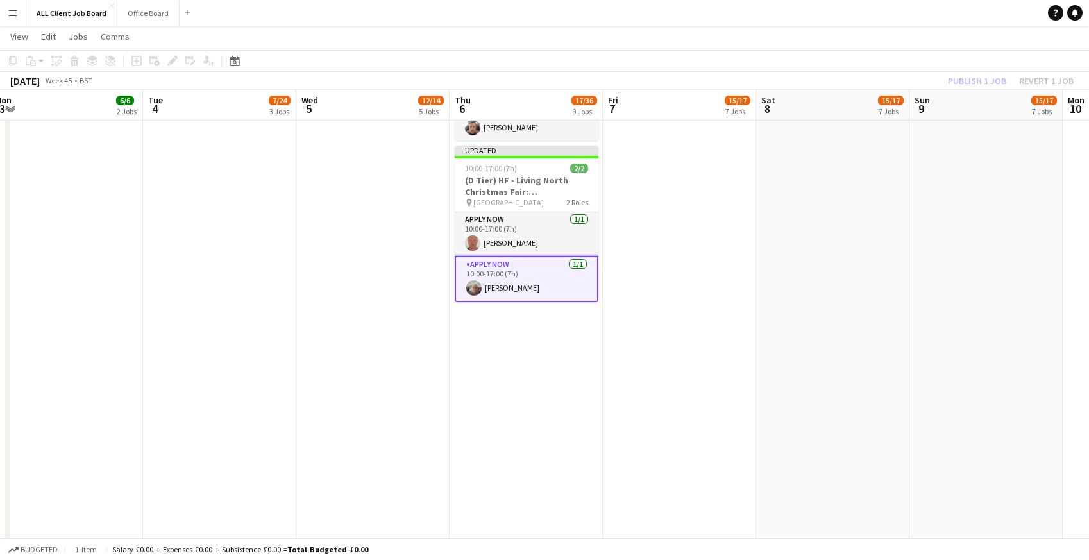
click at [893, 12] on app-navbar "Menu Boards Boards Boards All jobs Status Workforce Workforce My Workforce Recr…" at bounding box center [544, 13] width 1089 height 26
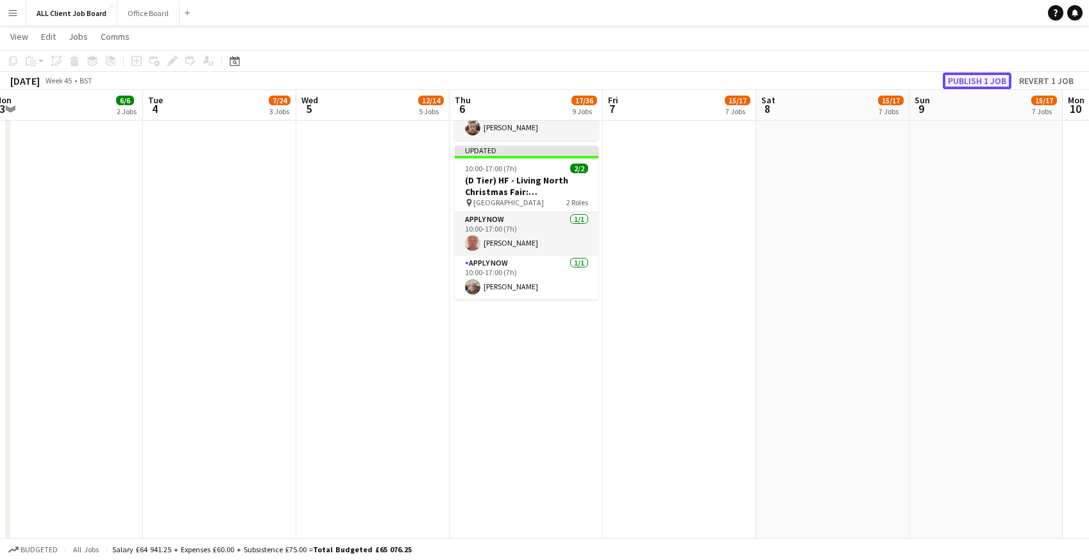
click at [960, 78] on button "Publish 1 job" at bounding box center [977, 80] width 69 height 17
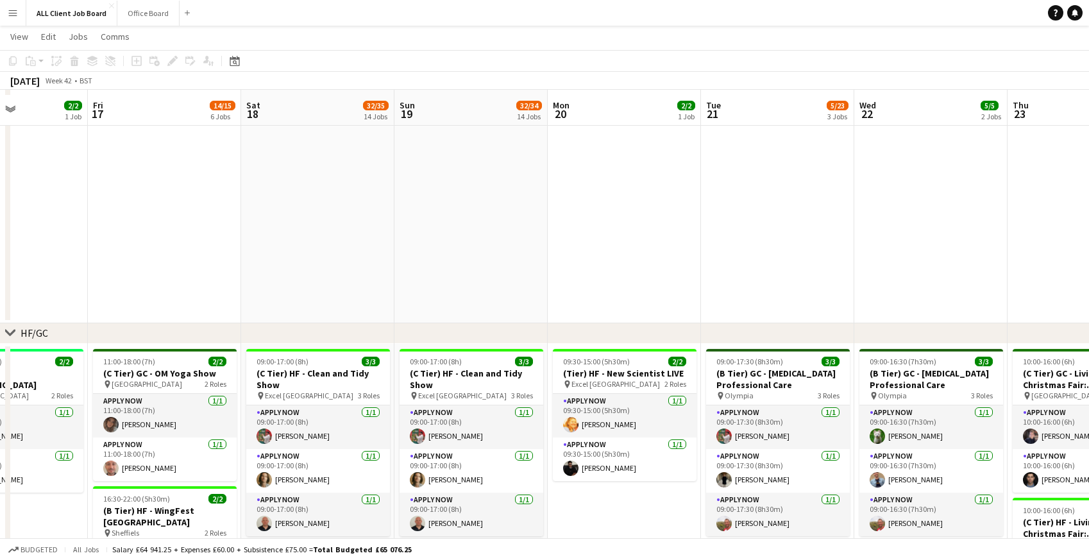
scroll to position [284, 0]
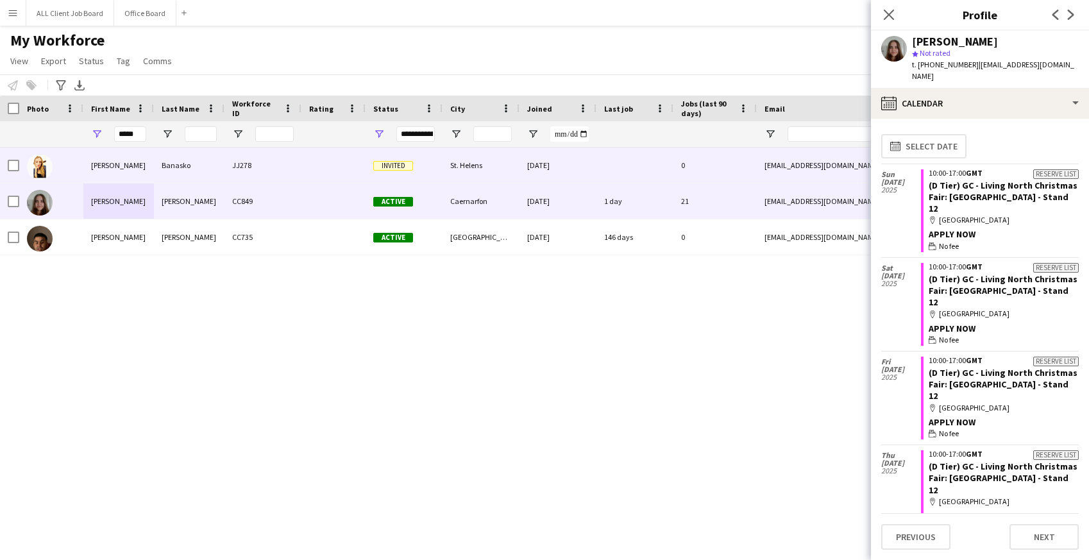
scroll to position [1488, 0]
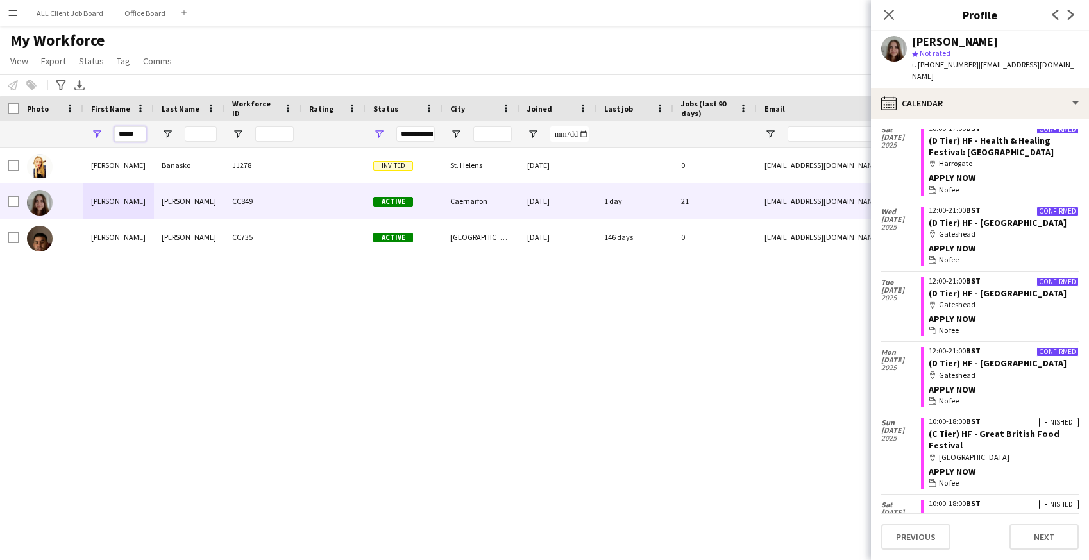
drag, startPoint x: 139, startPoint y: 133, endPoint x: 103, endPoint y: 132, distance: 35.3
click at [103, 133] on div "*****" at bounding box center [118, 134] width 71 height 26
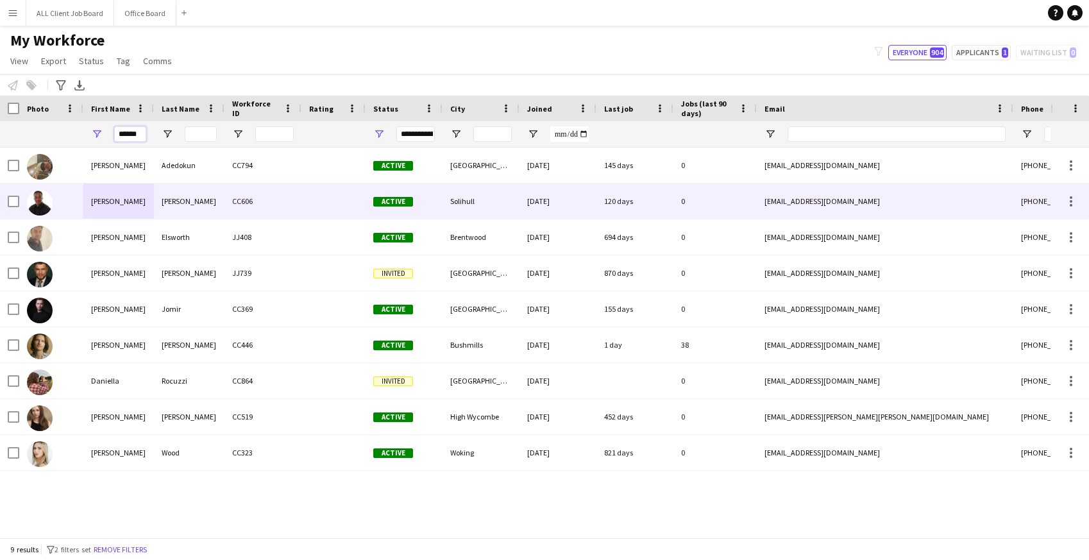
type input "******"
click at [126, 201] on div "Daniel" at bounding box center [118, 200] width 71 height 35
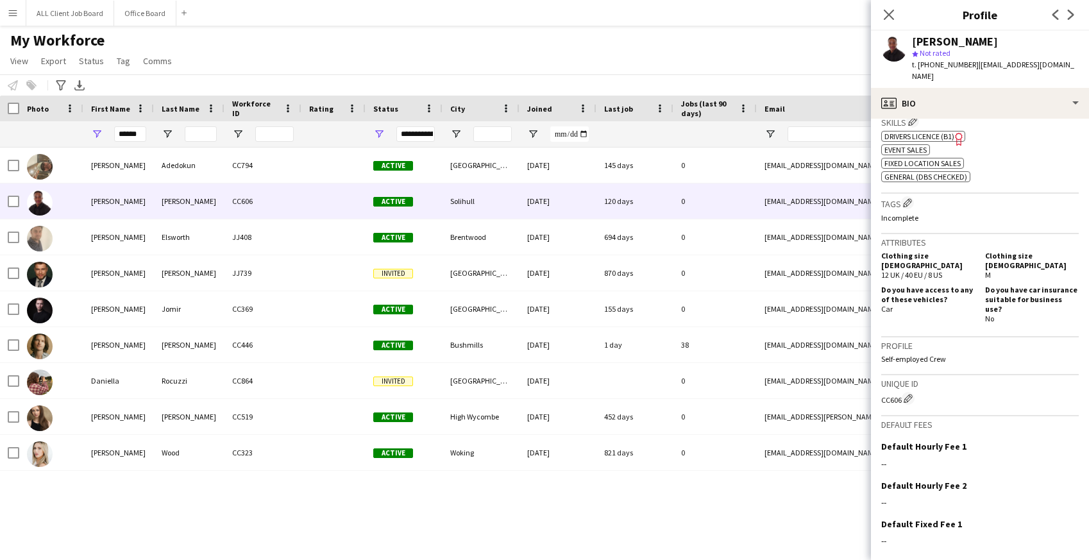
scroll to position [521, 0]
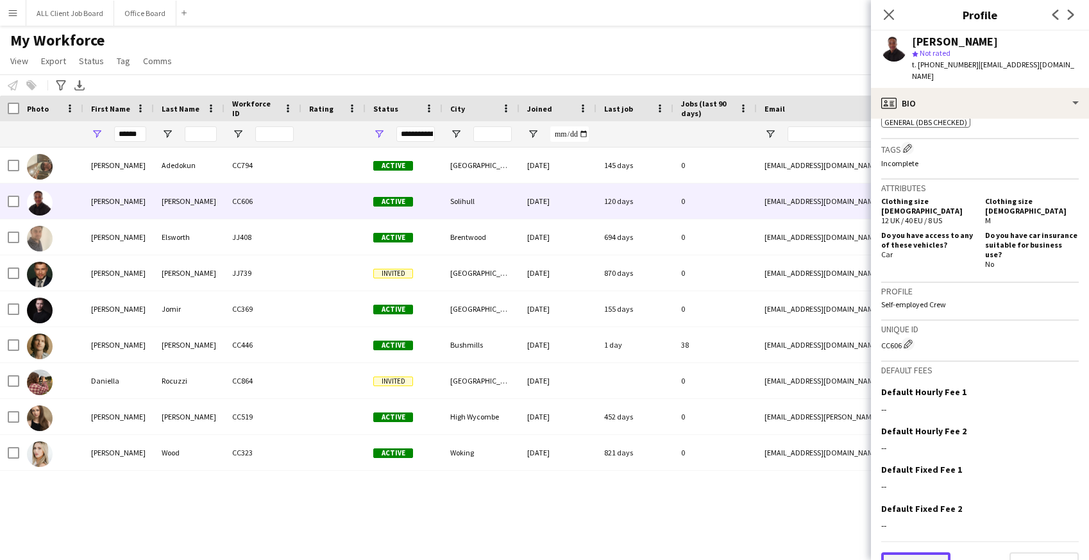
click at [910, 552] on button "Previous" at bounding box center [915, 565] width 69 height 26
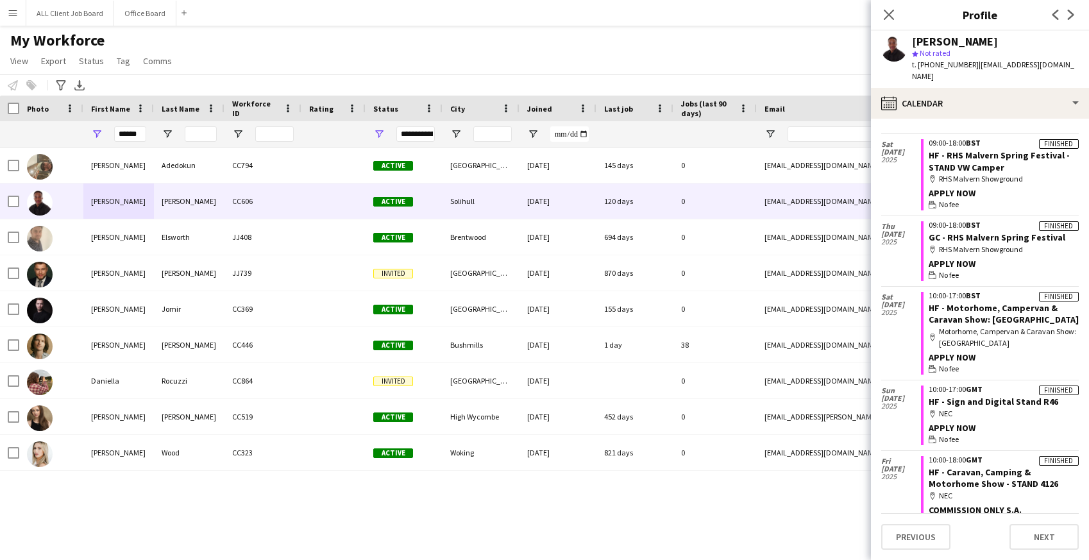
scroll to position [0, 0]
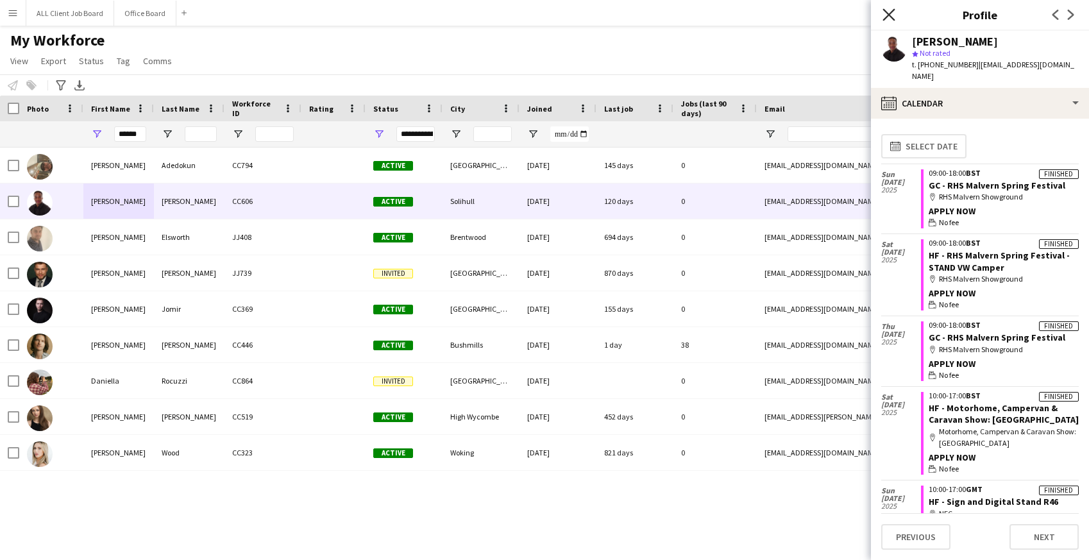
click at [890, 11] on icon "Close pop-in" at bounding box center [889, 14] width 12 height 12
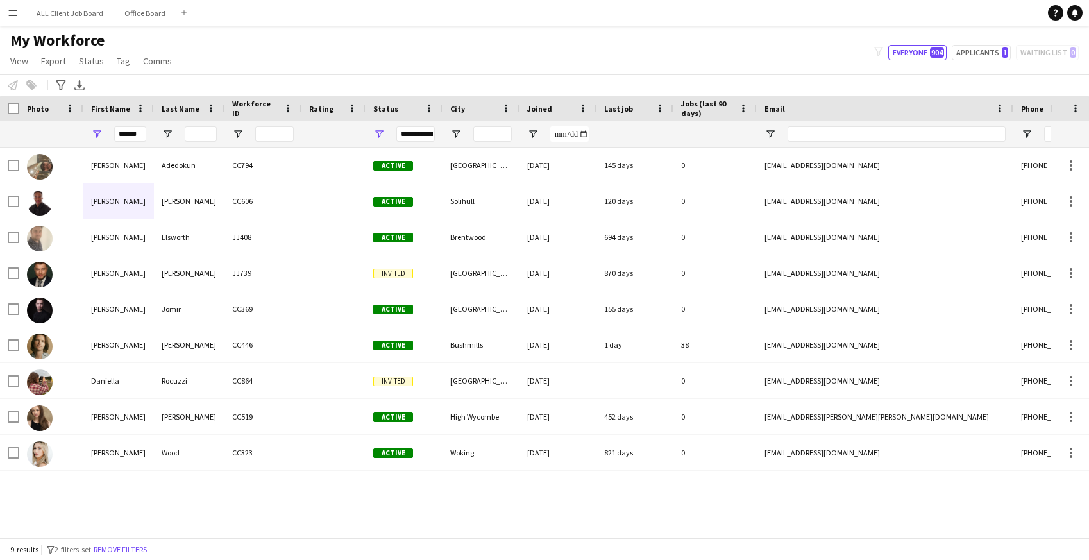
click at [835, 65] on div "My Workforce View Views Default view Basic Info Report New view Update view Del…" at bounding box center [544, 53] width 1089 height 44
